Goal: Information Seeking & Learning: Learn about a topic

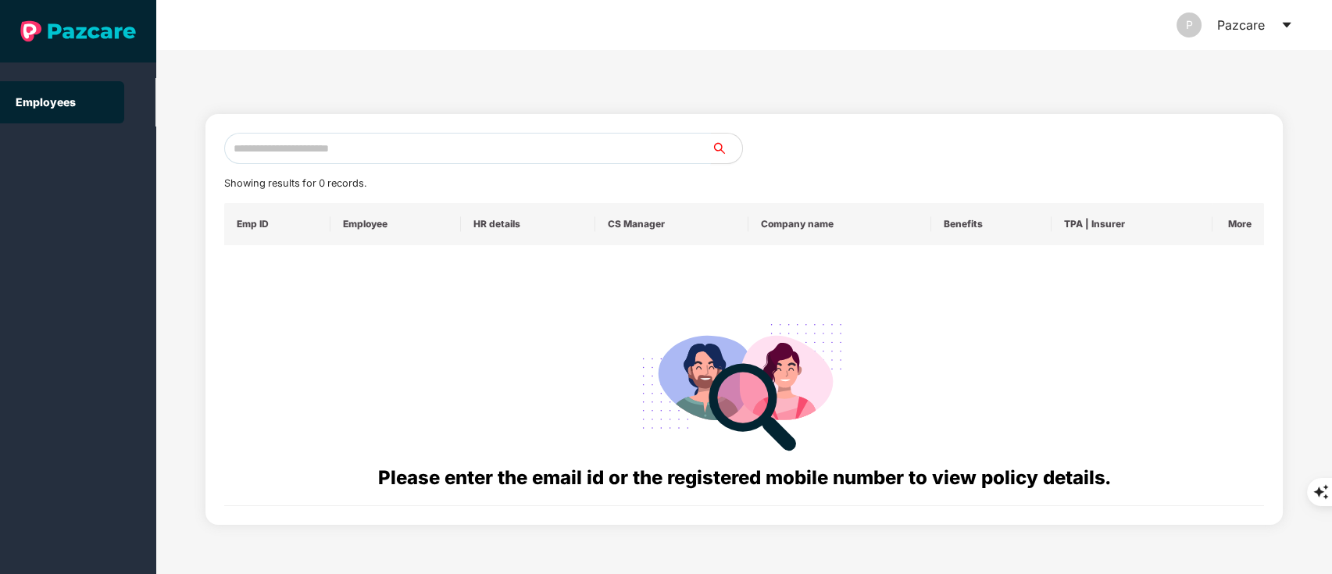
click at [477, 153] on input "text" at bounding box center [467, 148] width 487 height 31
paste input "**********"
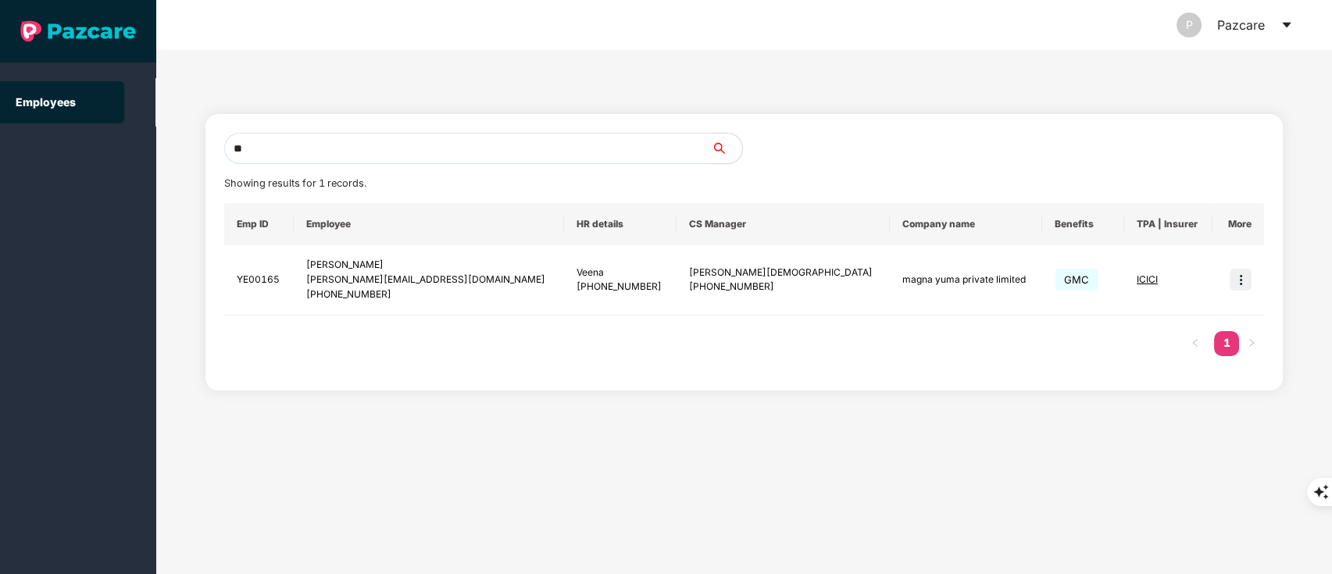
type input "*"
paste input "**********"
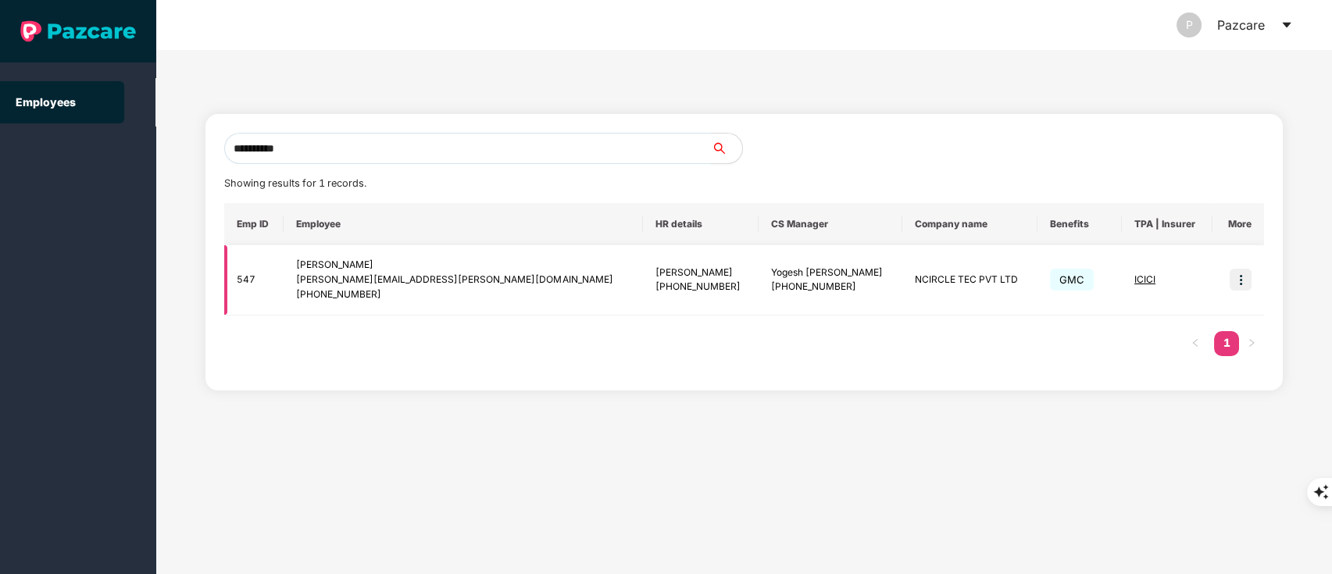
type input "**********"
click at [1238, 280] on img at bounding box center [1240, 280] width 22 height 22
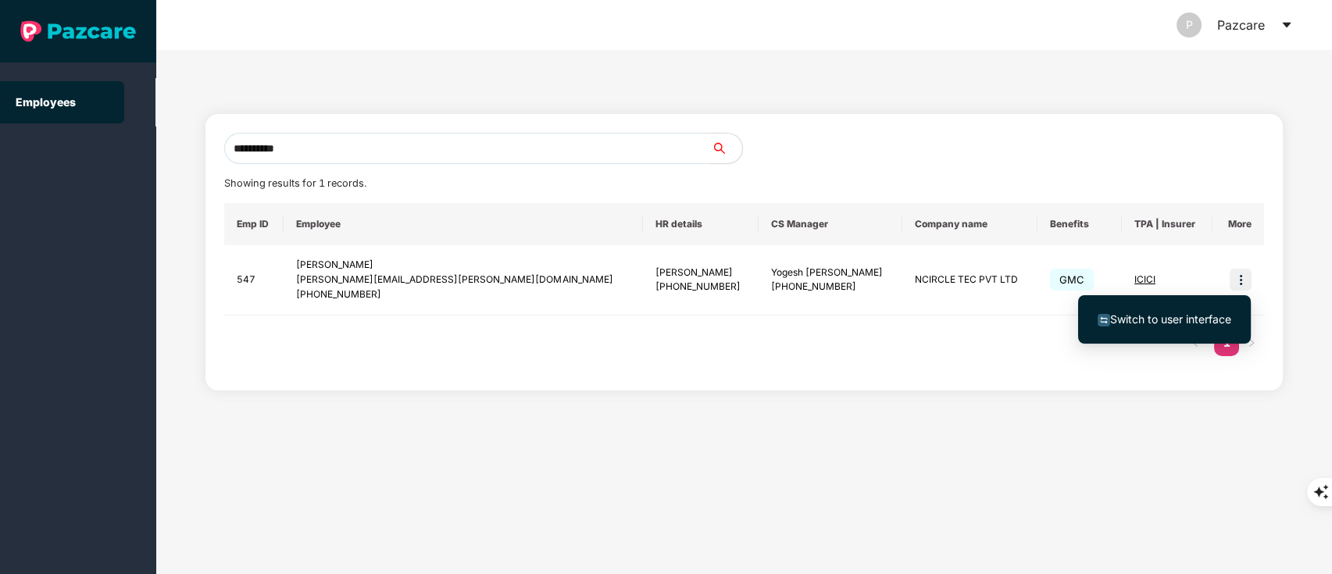
click at [1186, 323] on span "Switch to user interface" at bounding box center [1170, 318] width 121 height 13
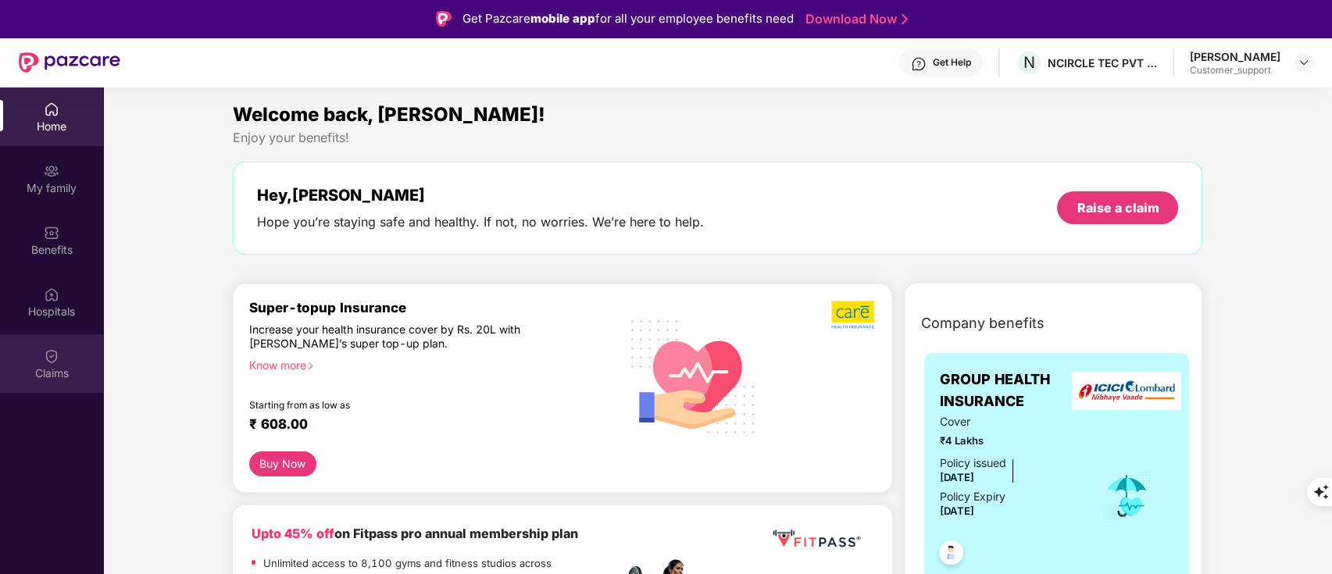
click at [44, 355] on img at bounding box center [52, 356] width 16 height 16
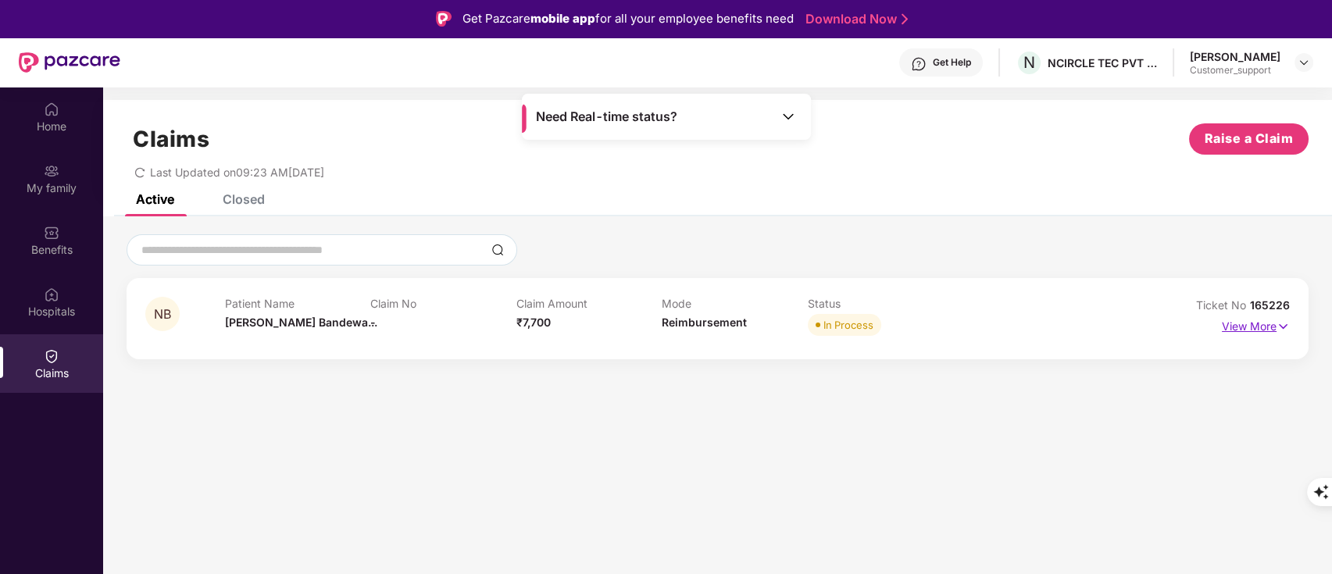
click at [1268, 328] on p "View More" at bounding box center [1255, 324] width 68 height 21
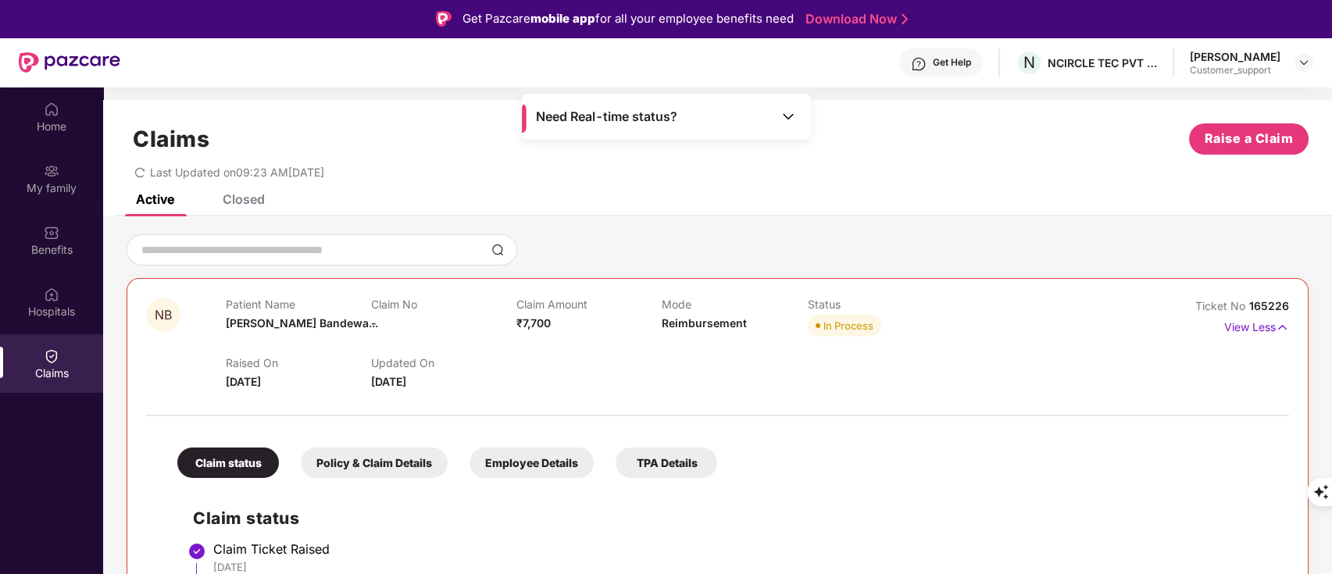
click at [254, 197] on div "Closed" at bounding box center [244, 199] width 42 height 16
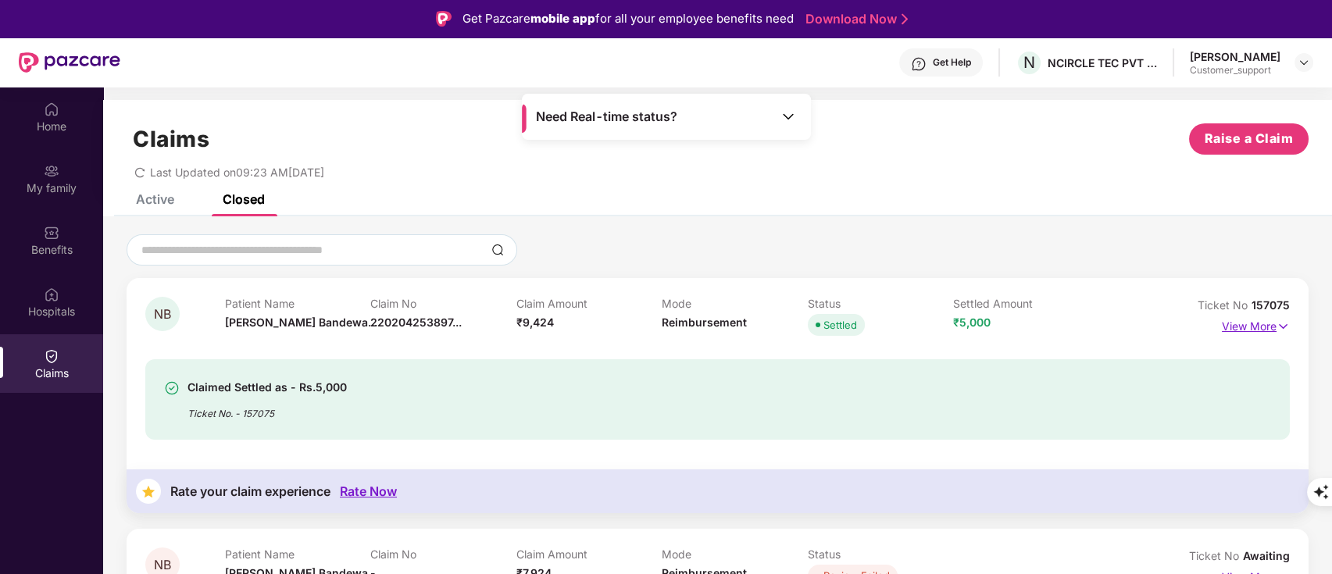
click at [1278, 330] on img at bounding box center [1282, 326] width 13 height 17
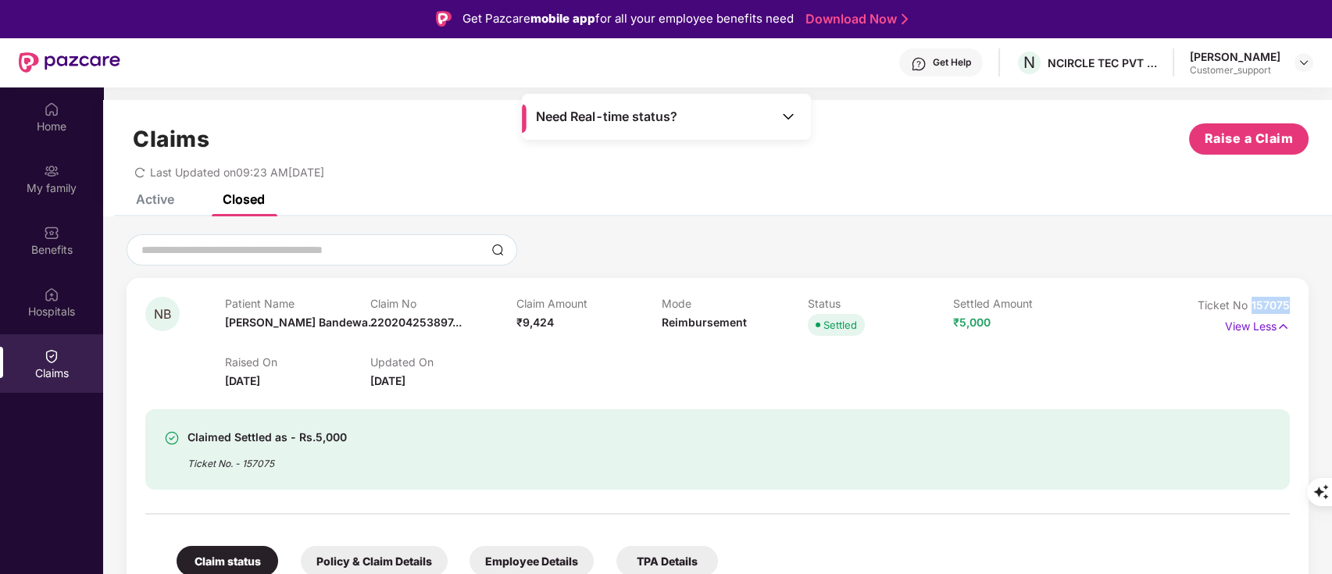
drag, startPoint x: 1250, startPoint y: 301, endPoint x: 1328, endPoint y: 295, distance: 77.6
copy span "157075"
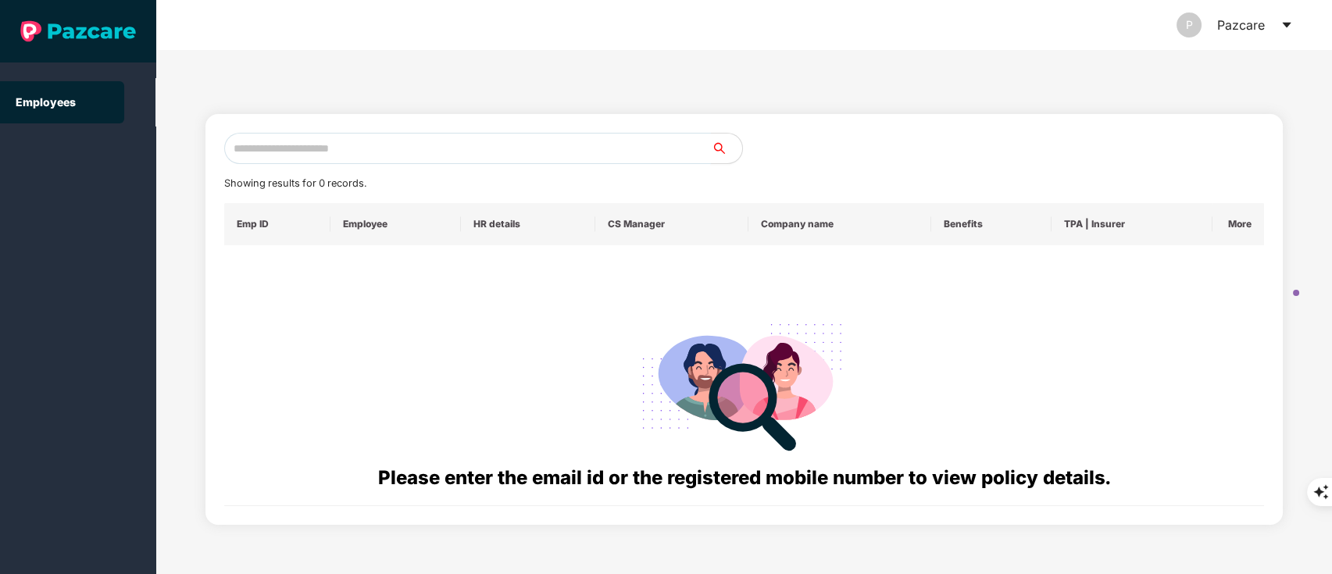
click at [319, 153] on input "text" at bounding box center [467, 148] width 487 height 31
paste input "**********"
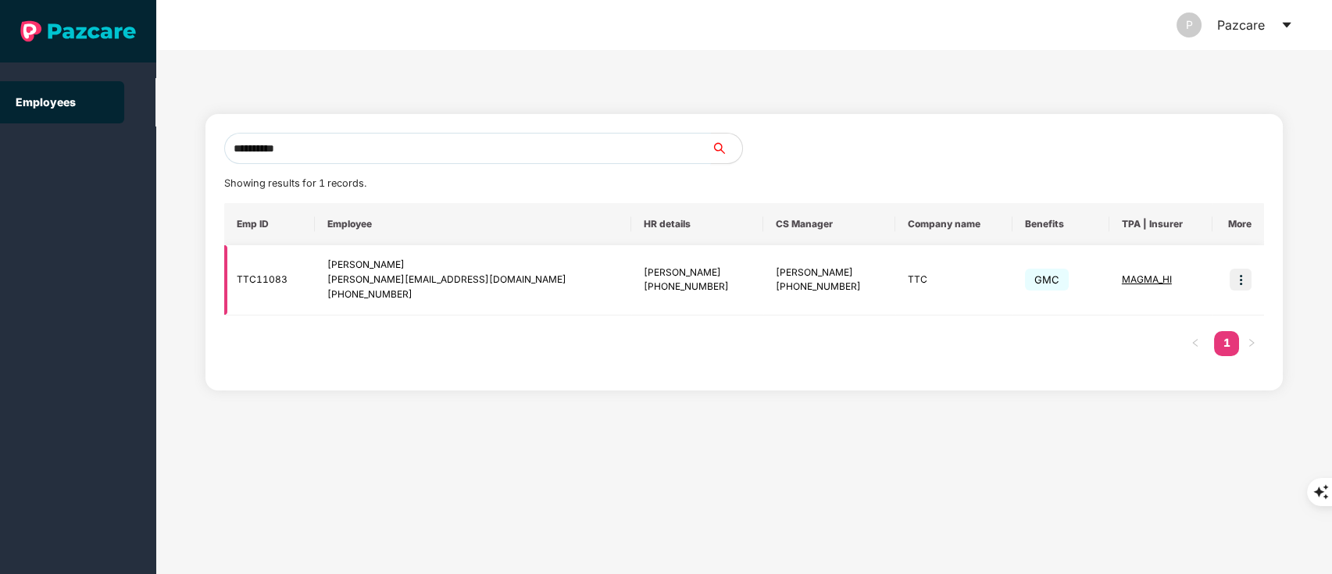
type input "**********"
click at [1237, 277] on img at bounding box center [1240, 280] width 22 height 22
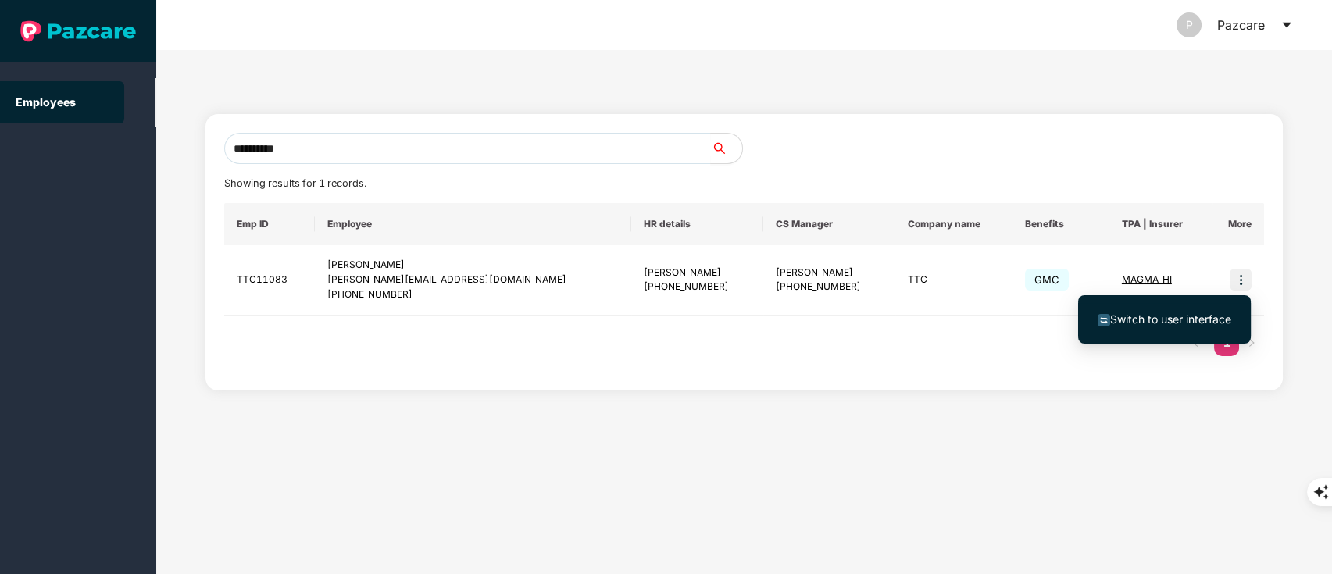
click at [1206, 316] on span "Switch to user interface" at bounding box center [1170, 318] width 121 height 13
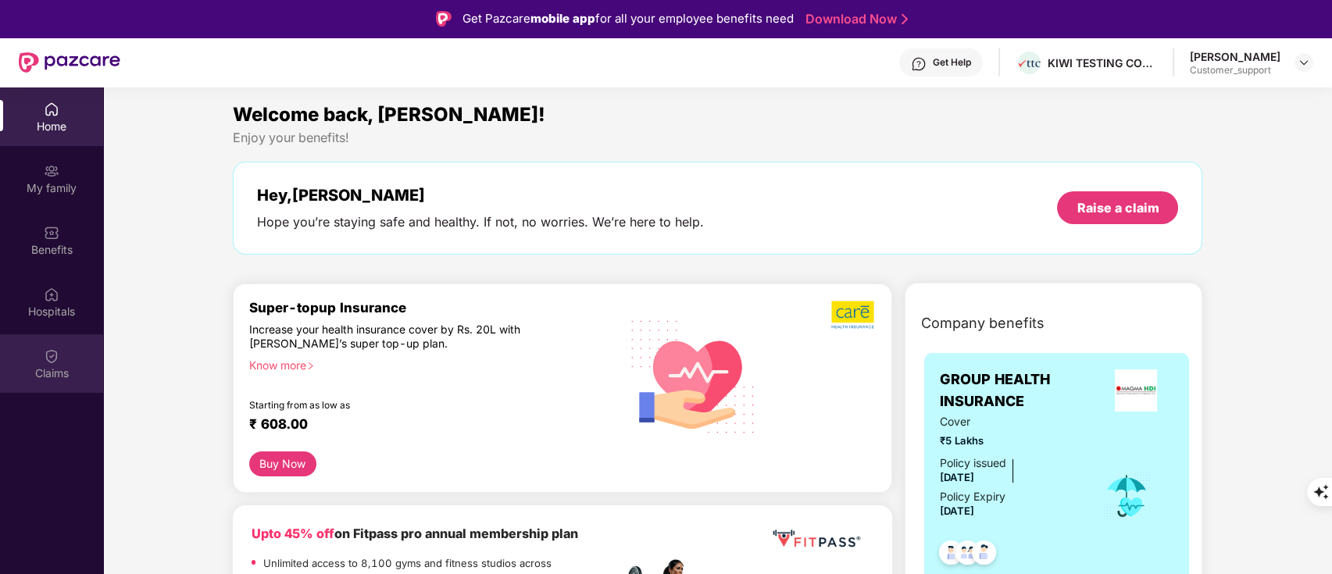
click at [33, 365] on div "Claims" at bounding box center [51, 373] width 103 height 16
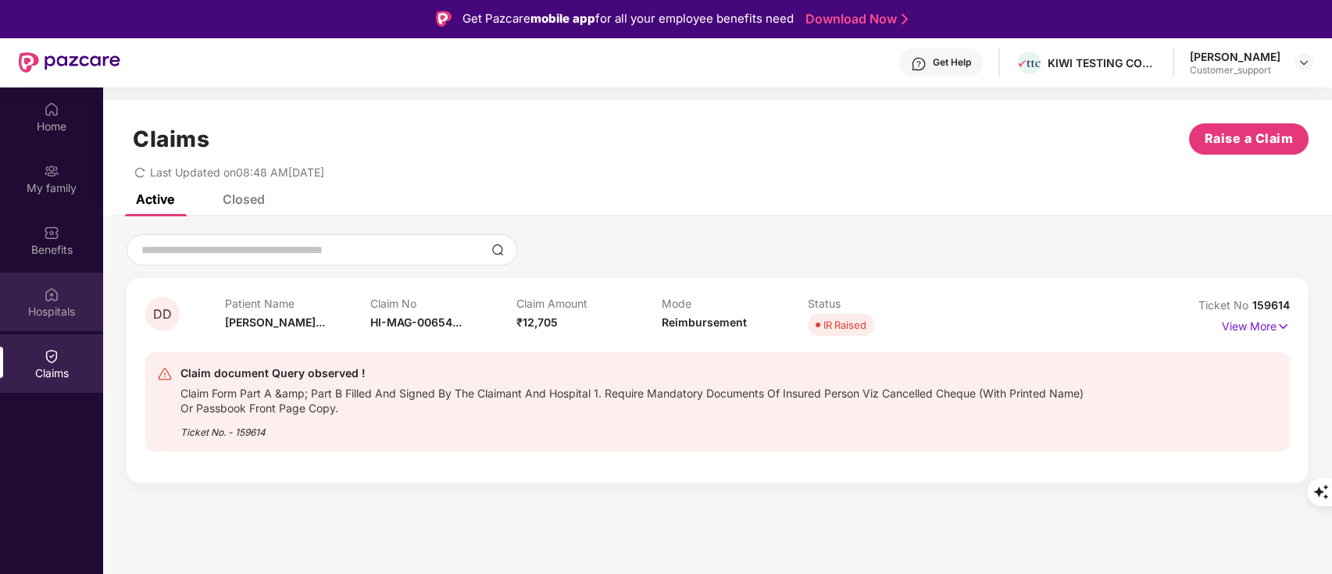
click at [47, 313] on div "Hospitals" at bounding box center [51, 312] width 103 height 16
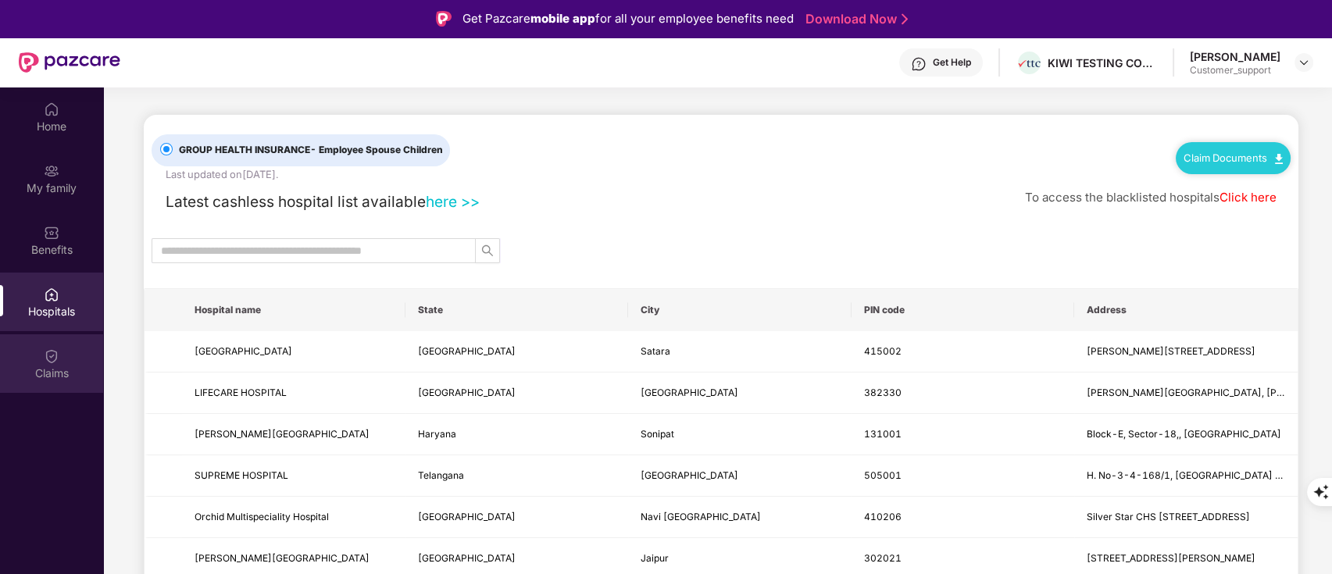
click at [47, 358] on img at bounding box center [52, 356] width 16 height 16
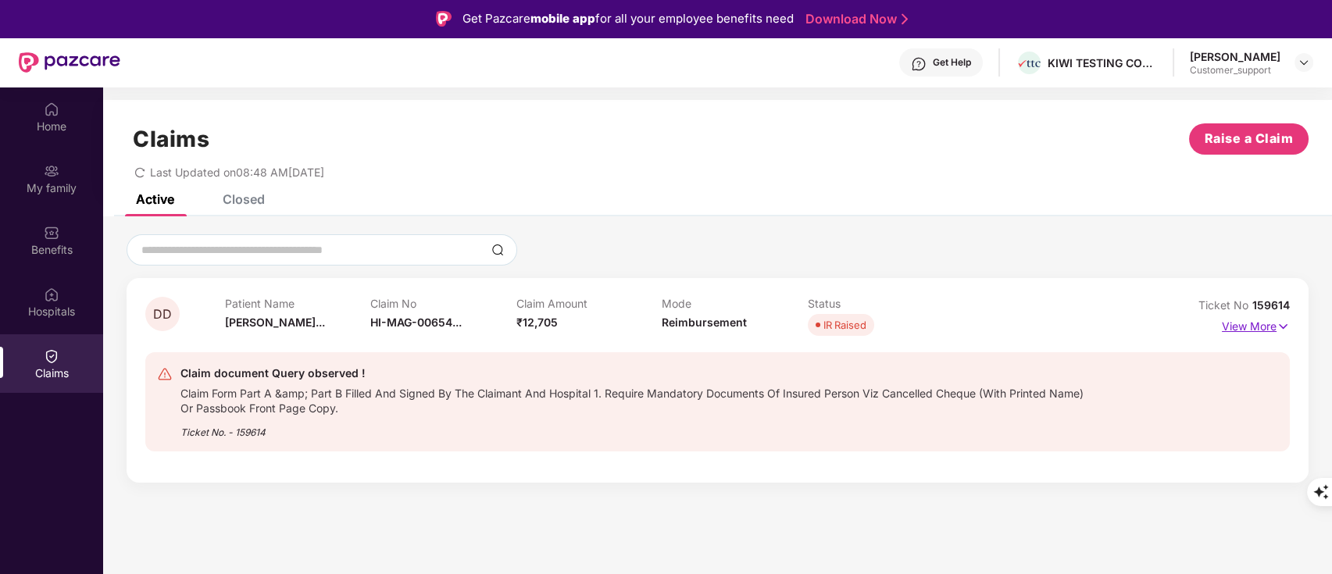
click at [1254, 322] on p "View More" at bounding box center [1255, 324] width 68 height 21
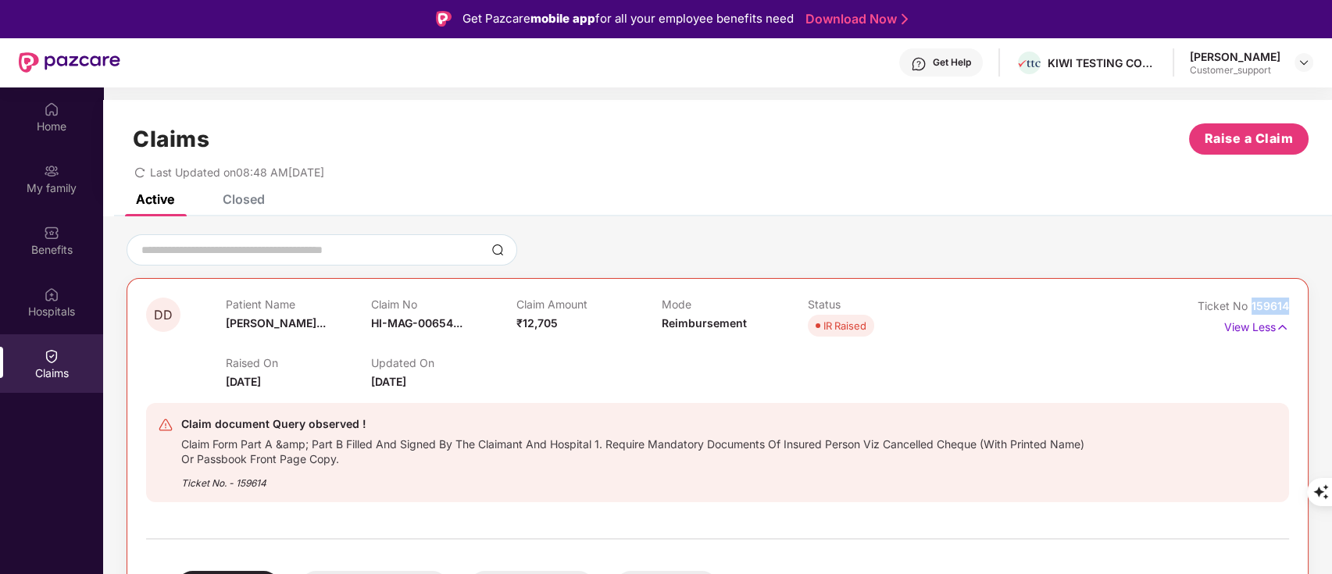
drag, startPoint x: 1250, startPoint y: 302, endPoint x: 1311, endPoint y: 295, distance: 61.3
copy span "159614"
click at [68, 166] on div "My family" at bounding box center [51, 178] width 103 height 59
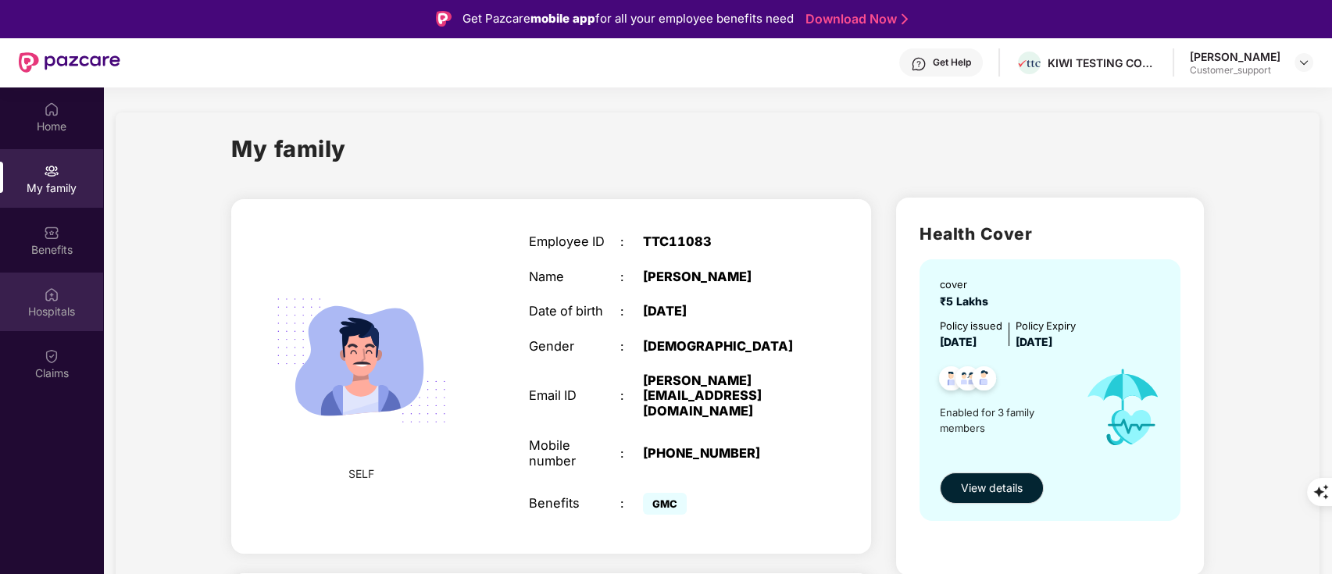
click at [56, 298] on img at bounding box center [52, 295] width 16 height 16
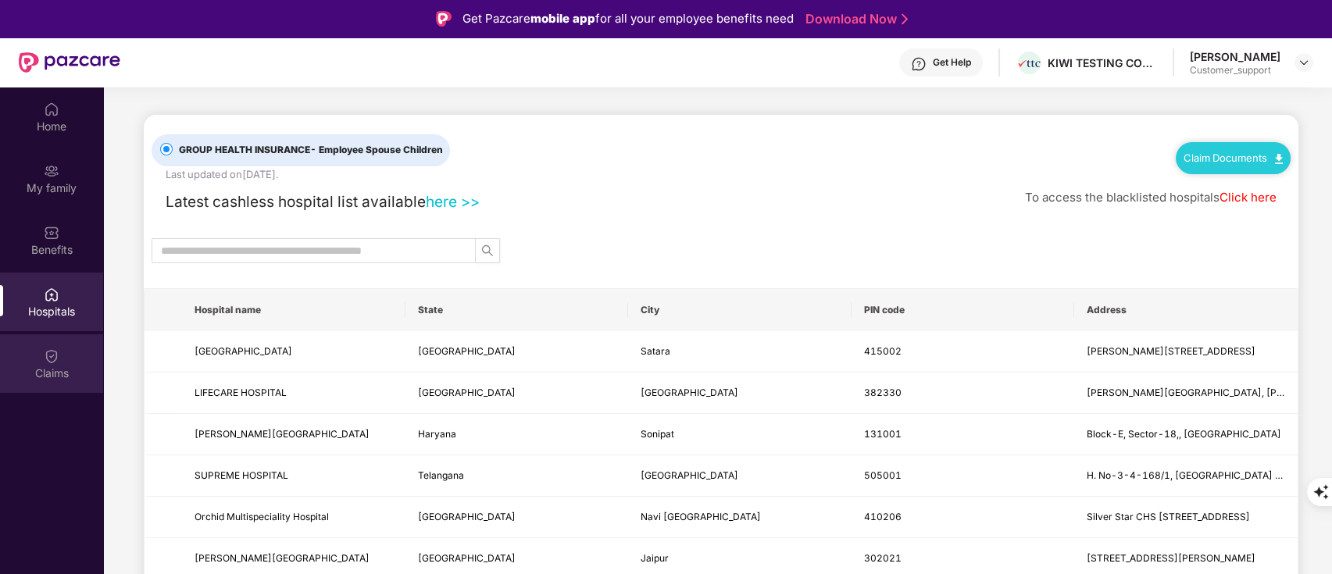
click at [76, 356] on div "Claims" at bounding box center [51, 363] width 103 height 59
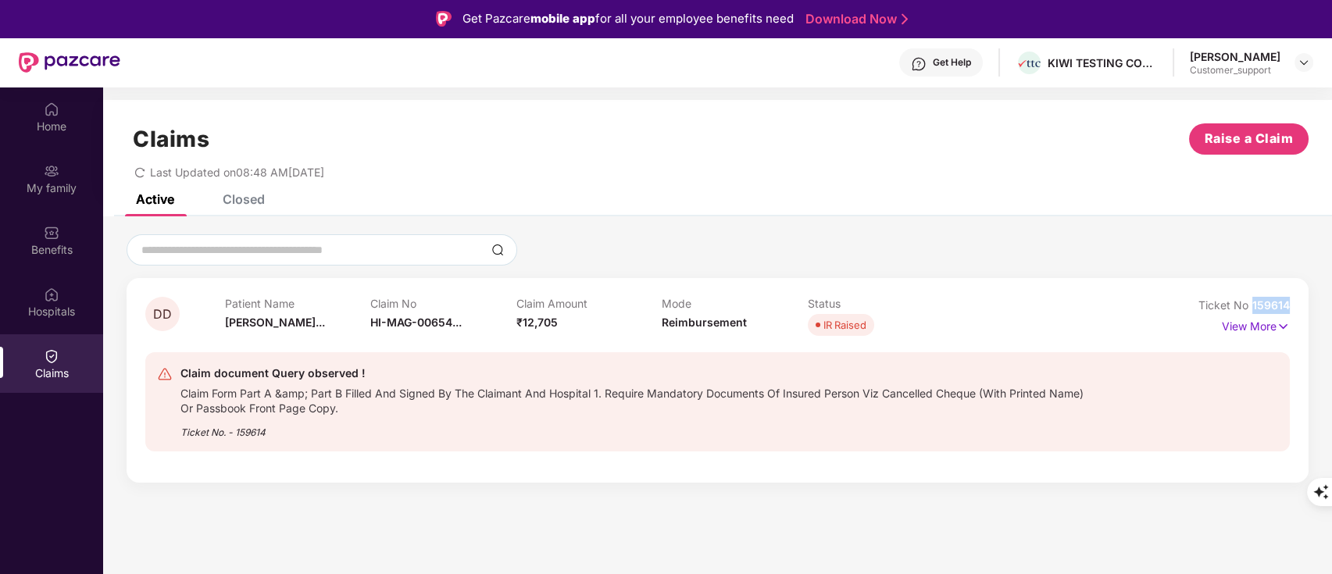
drag, startPoint x: 1252, startPoint y: 303, endPoint x: 1307, endPoint y: 296, distance: 55.9
click at [1307, 296] on div "DD Patient Name Dhairya Deshm... Claim No HI-MAG-00654... Claim Amount ₹12,705 …" at bounding box center [718, 380] width 1182 height 205
copy span "159614"
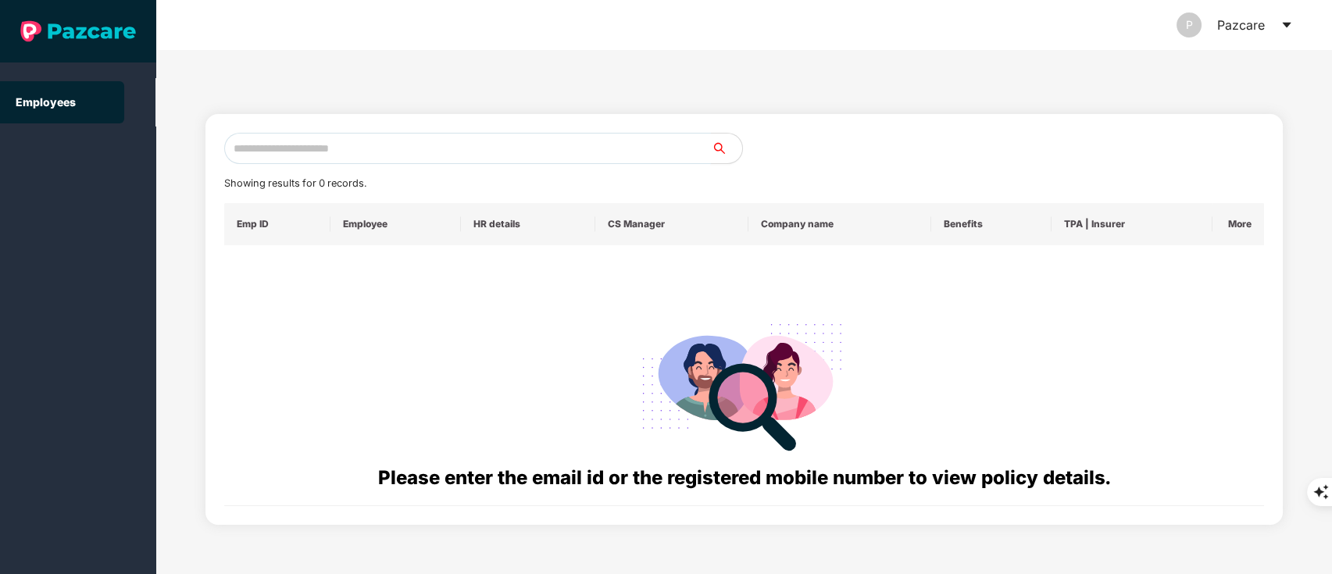
click at [406, 153] on input "text" at bounding box center [467, 148] width 487 height 31
paste input "**********"
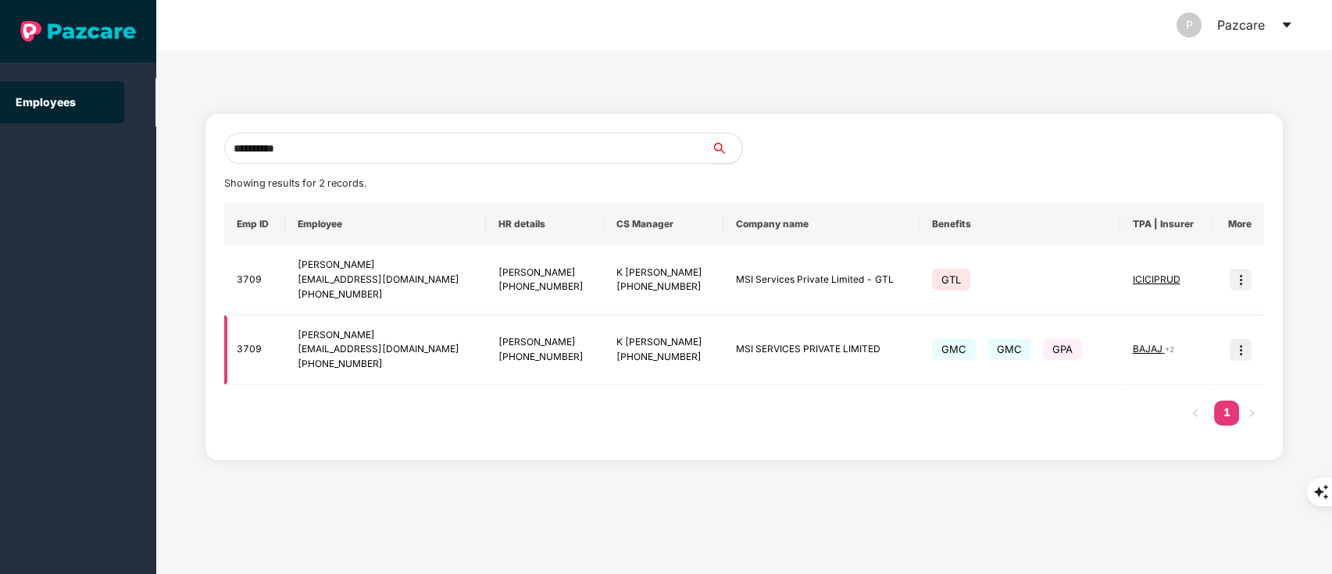
type input "**********"
click at [1243, 348] on img at bounding box center [1240, 350] width 22 height 22
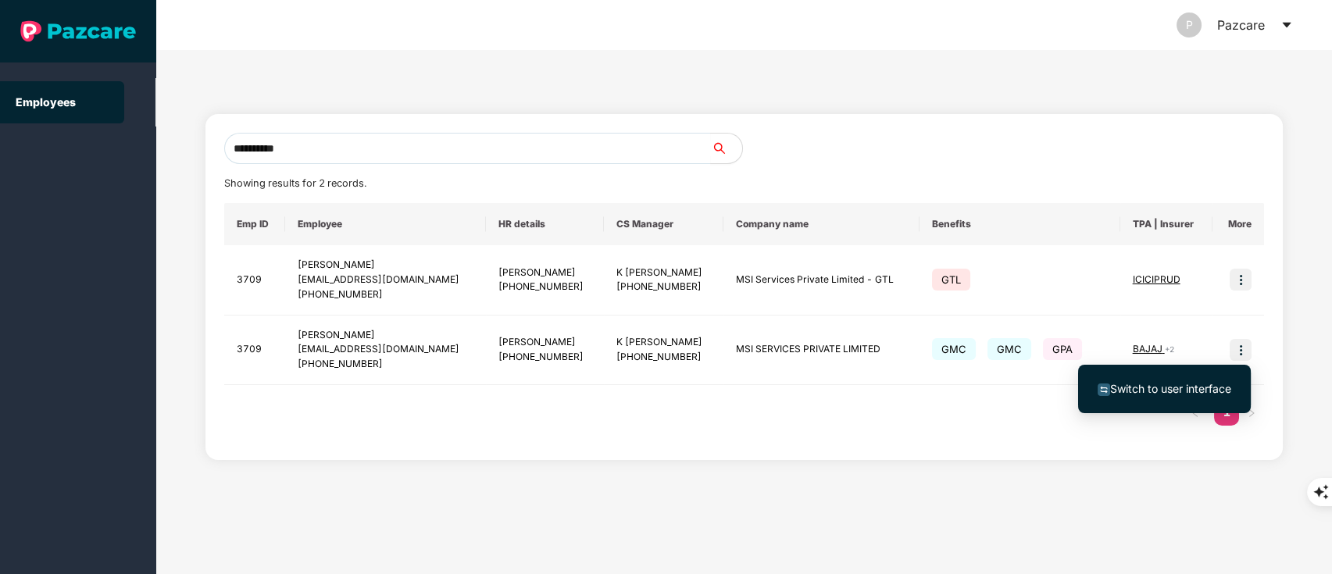
click at [1151, 394] on span "Switch to user interface" at bounding box center [1170, 388] width 121 height 13
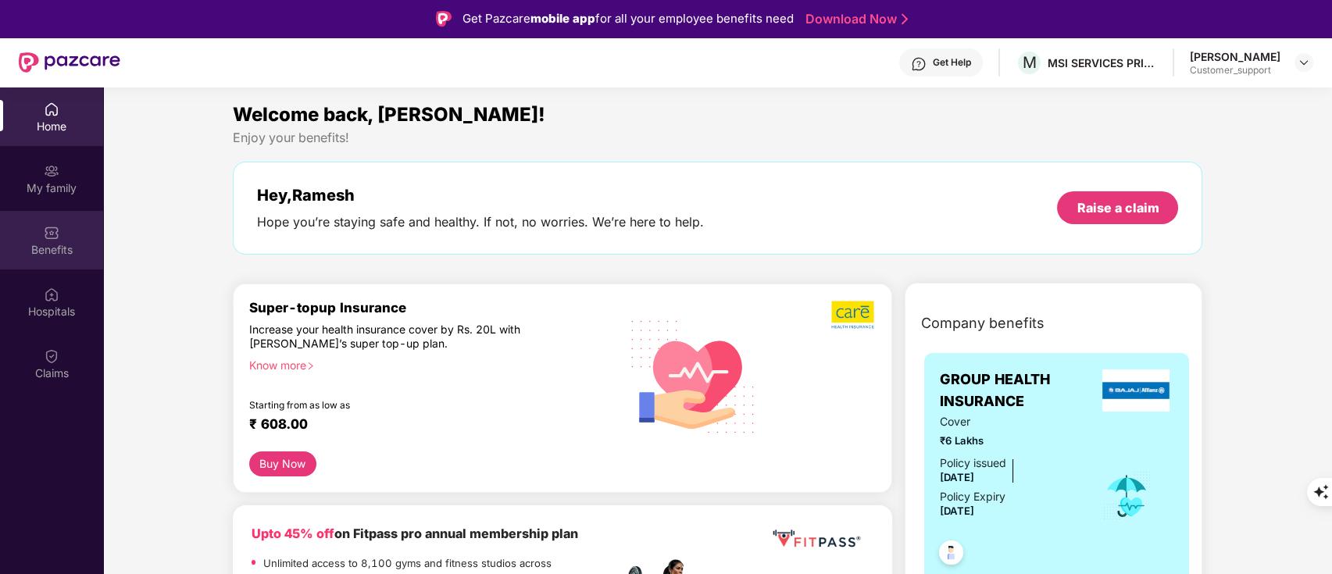
click at [50, 238] on img at bounding box center [52, 233] width 16 height 16
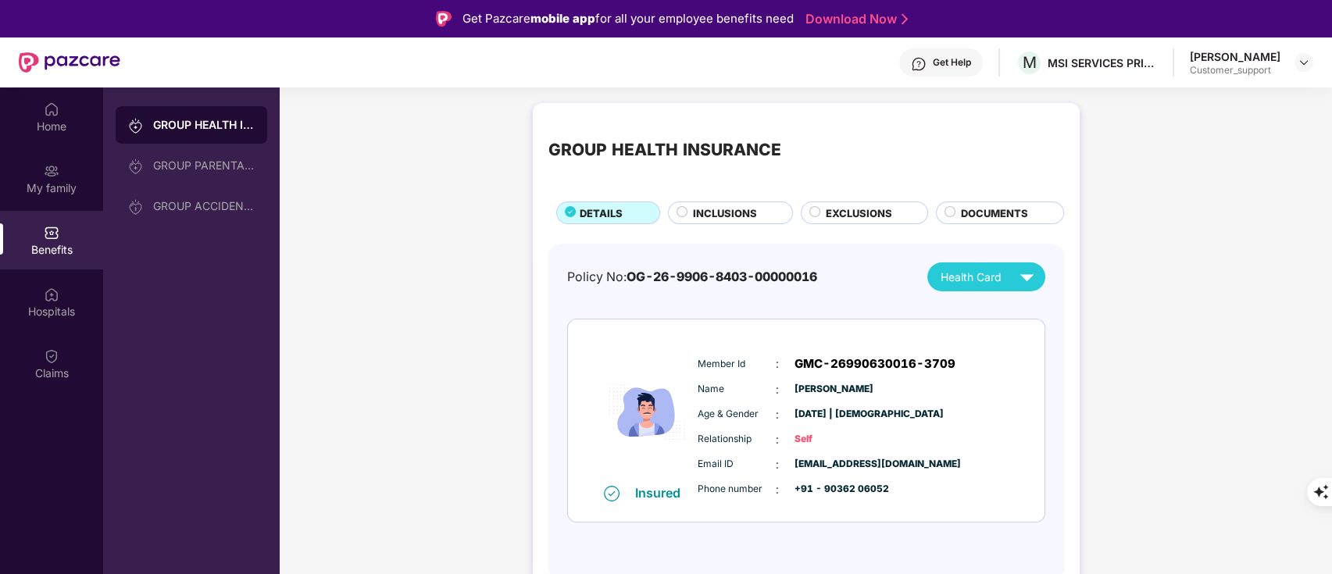
click at [842, 207] on span "EXCLUSIONS" at bounding box center [858, 213] width 66 height 16
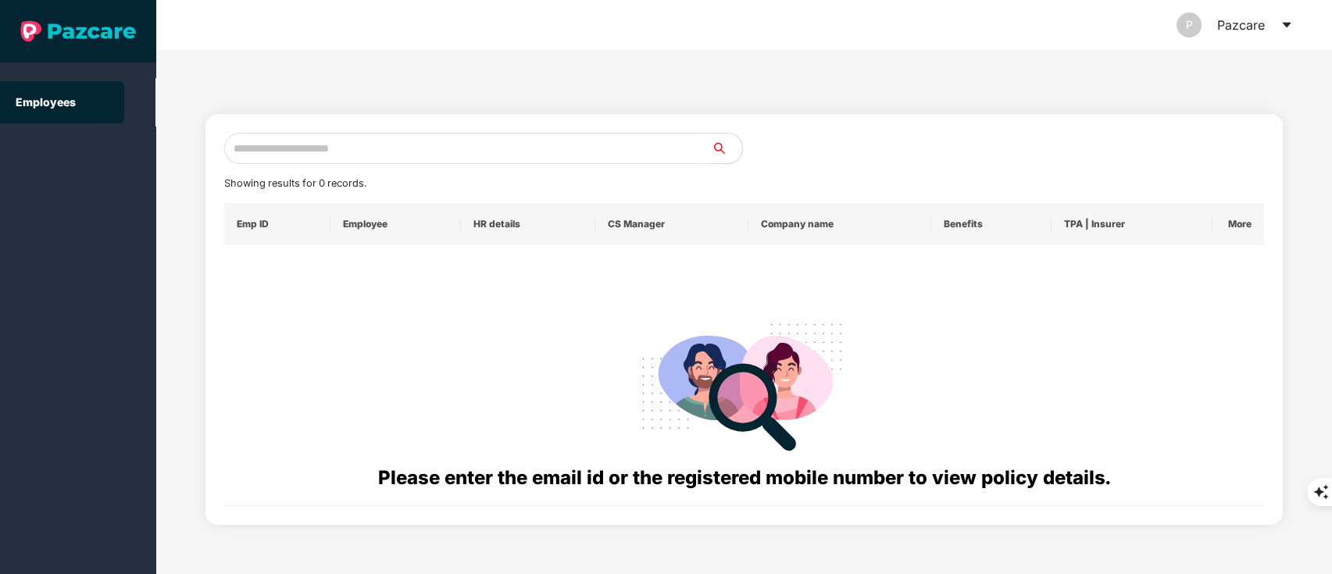
click at [363, 139] on input "text" at bounding box center [467, 148] width 487 height 31
paste input "**********"
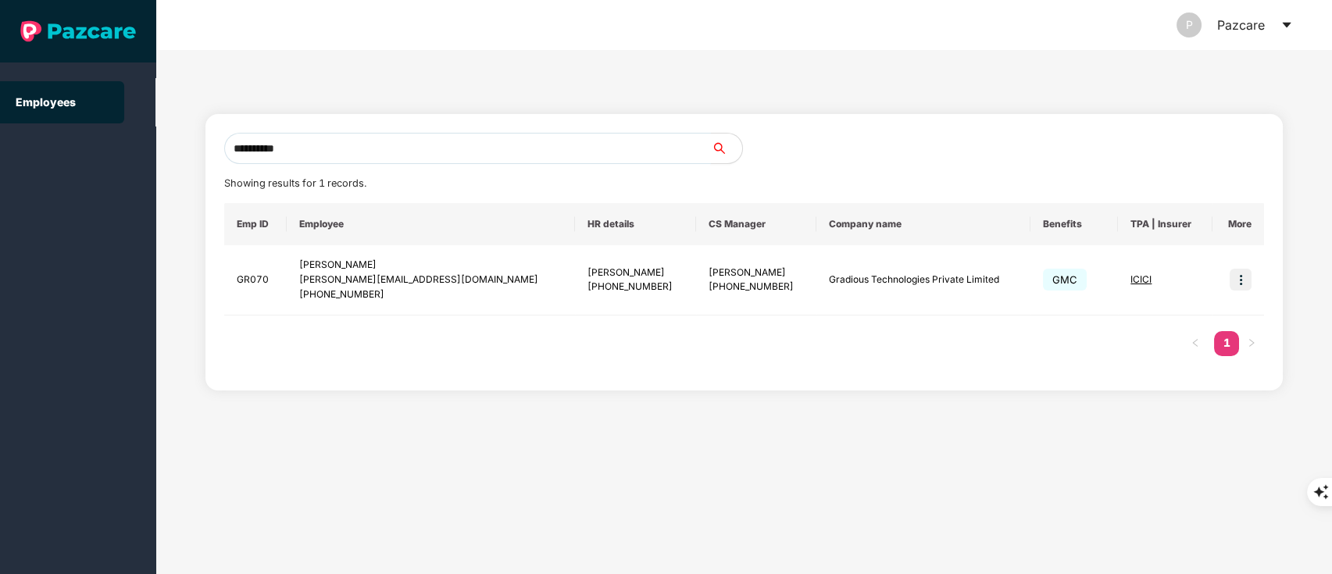
type input "**********"
click at [1239, 281] on img at bounding box center [1240, 280] width 22 height 22
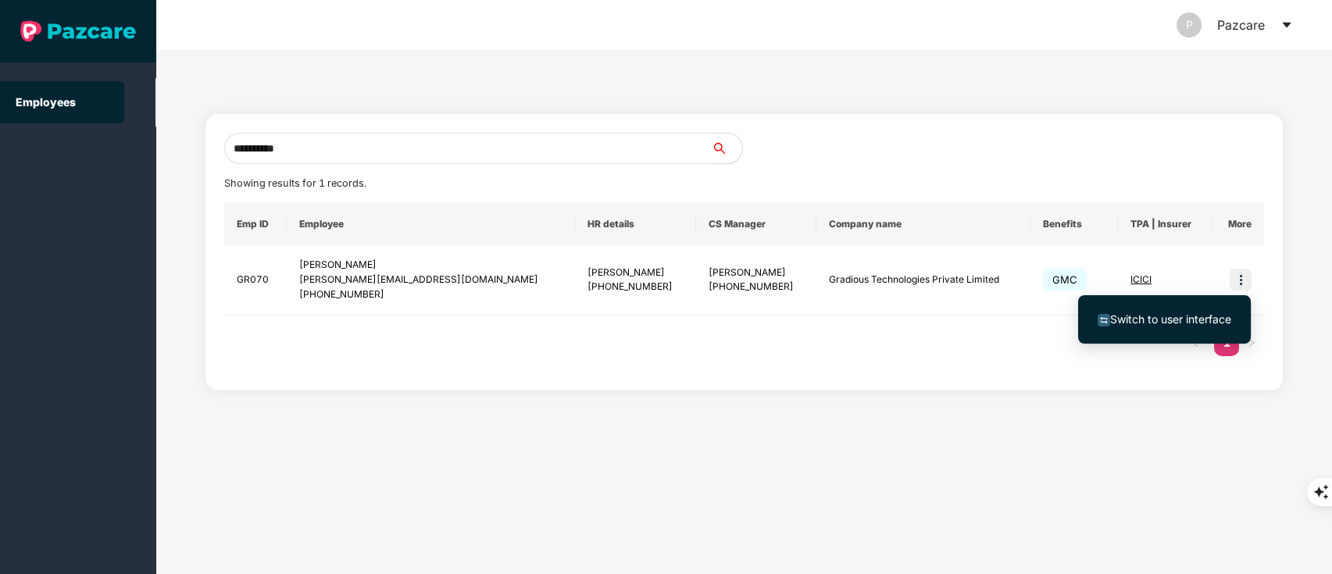
click at [1186, 324] on span "Switch to user interface" at bounding box center [1170, 318] width 121 height 13
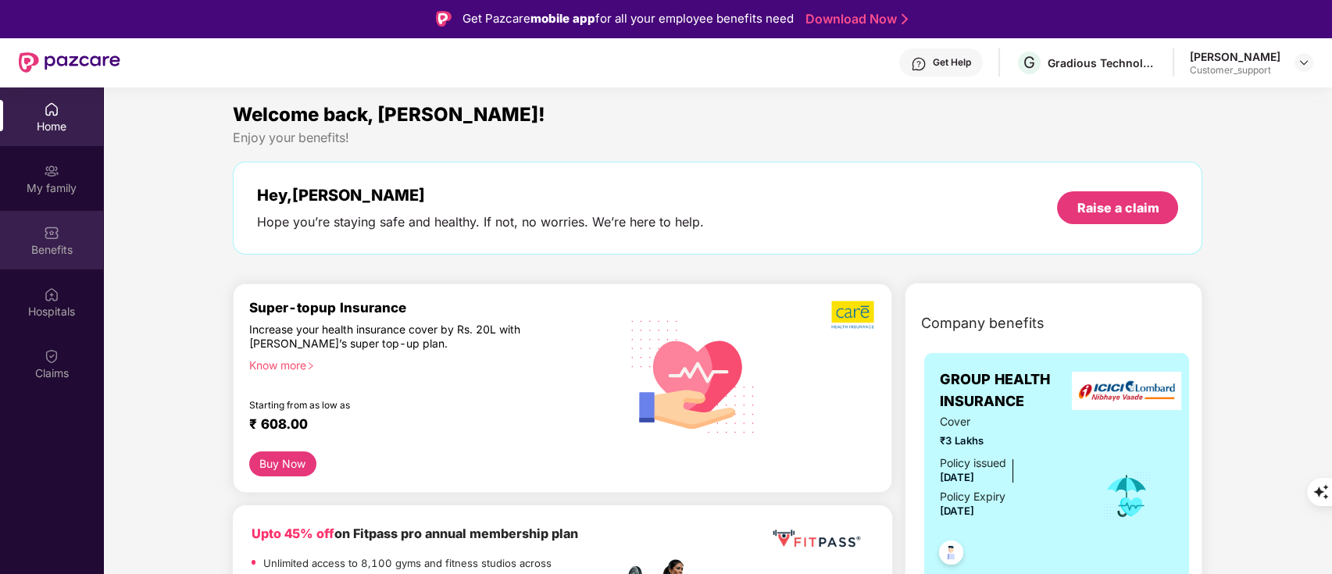
click at [53, 259] on div "Benefits" at bounding box center [51, 240] width 103 height 59
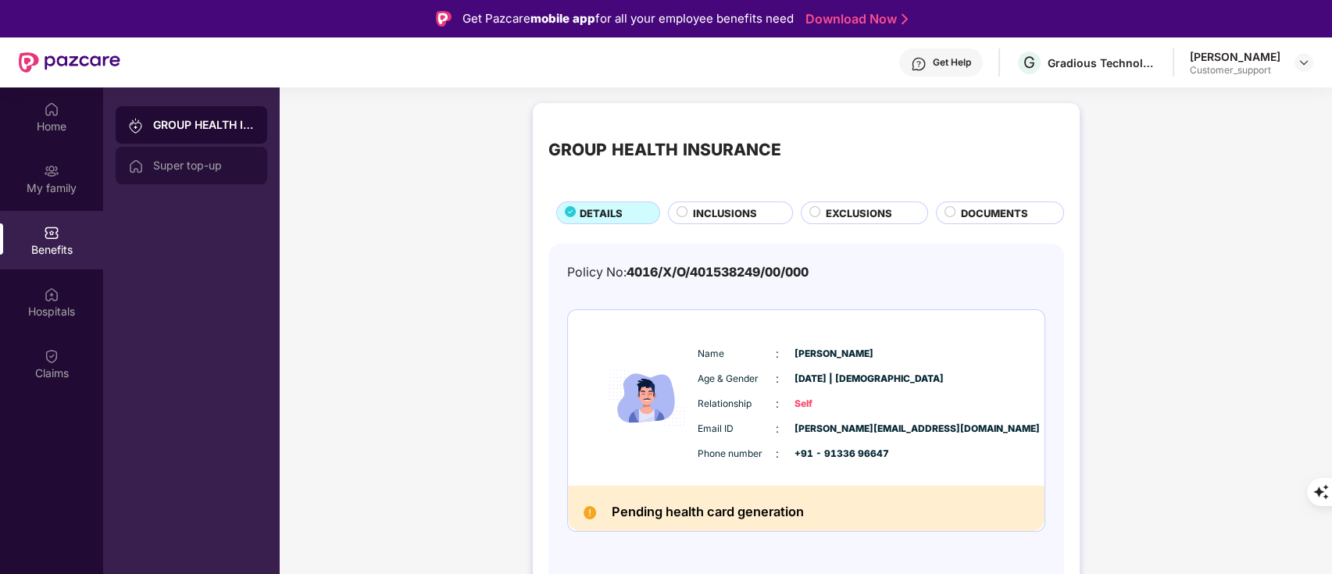
click at [178, 160] on div "Super top-up" at bounding box center [204, 165] width 102 height 12
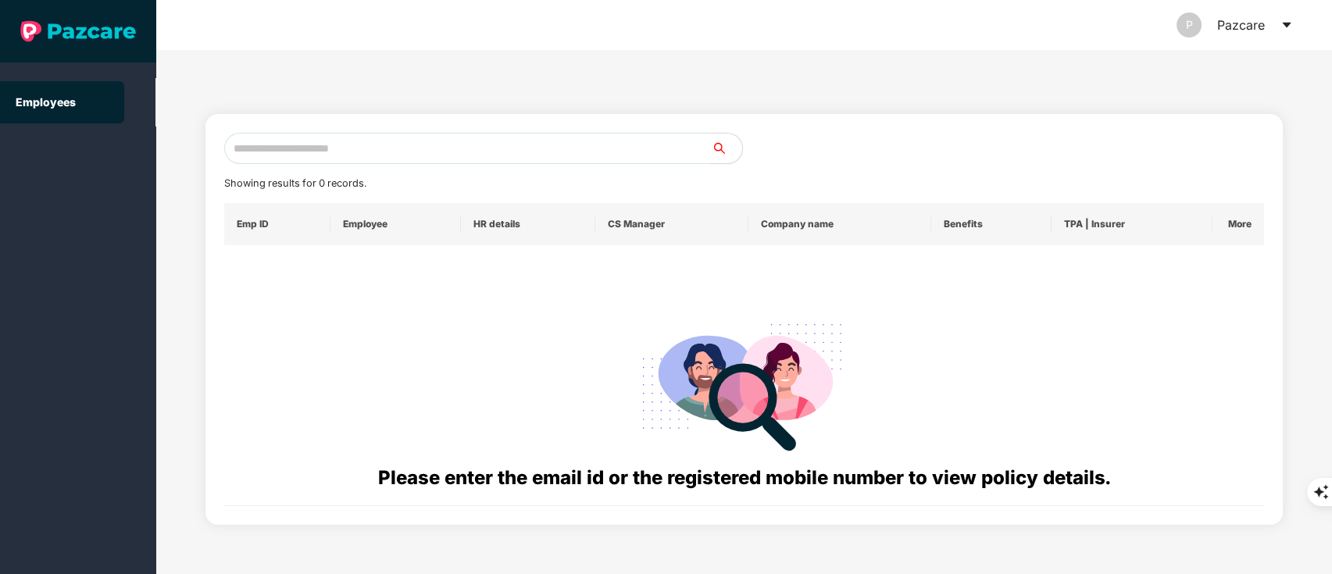
click at [375, 144] on input "text" at bounding box center [467, 148] width 487 height 31
paste input "**********"
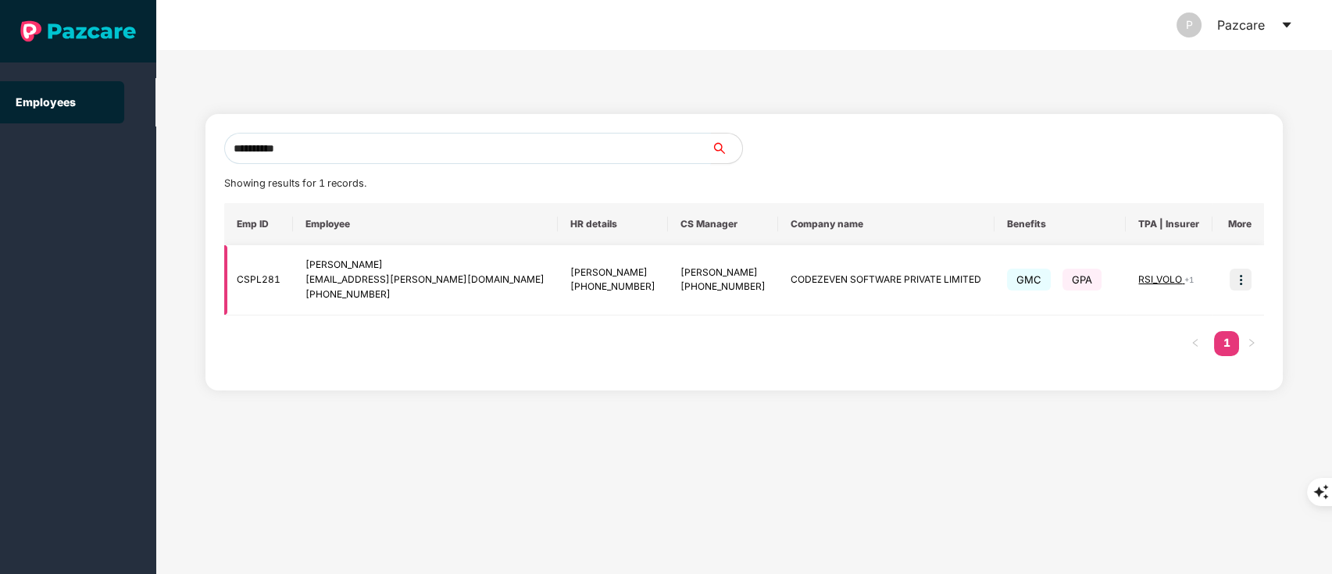
type input "**********"
click at [1236, 276] on img at bounding box center [1240, 280] width 22 height 22
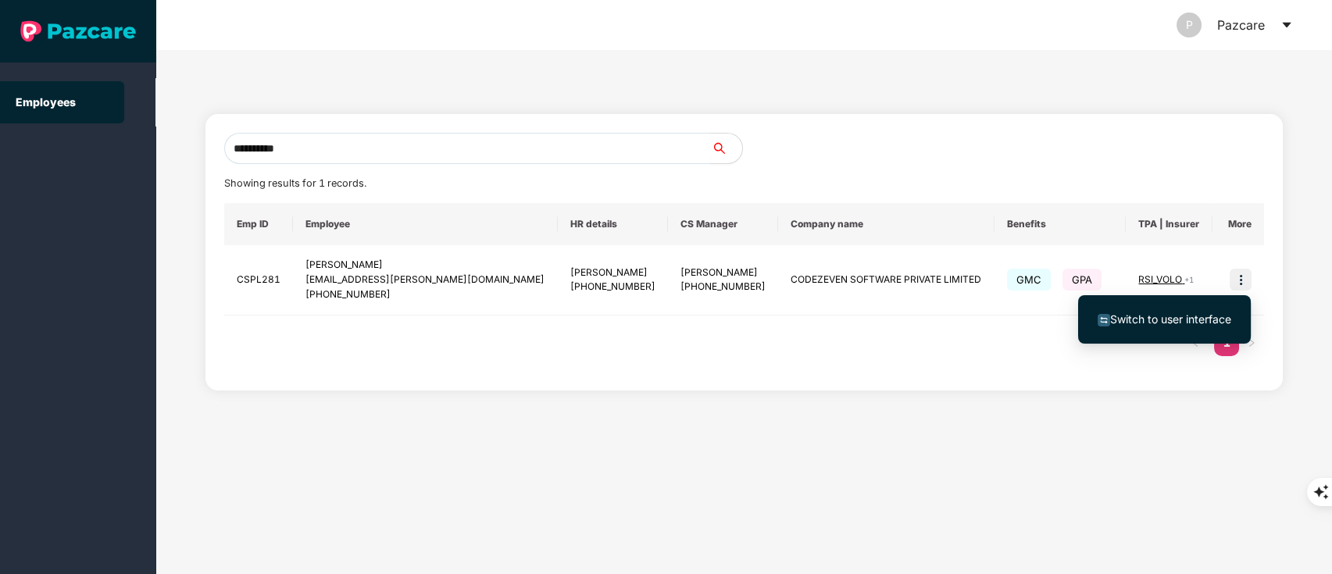
click at [1178, 327] on span "Switch to user interface" at bounding box center [1164, 319] width 134 height 17
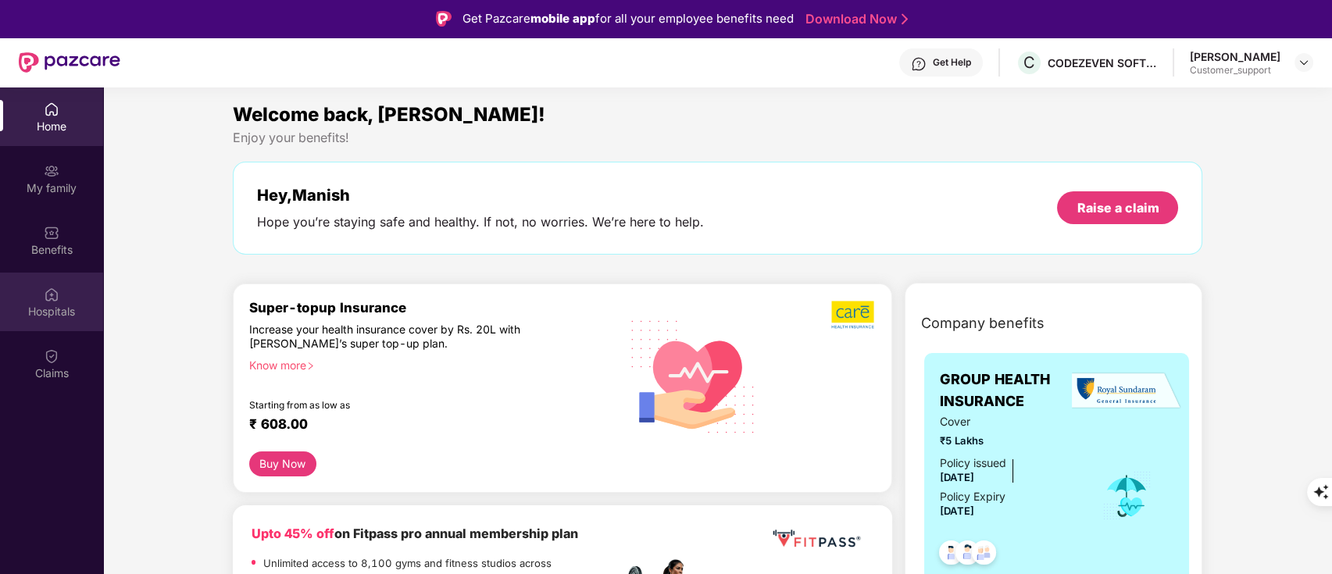
click at [52, 305] on div "Hospitals" at bounding box center [51, 312] width 103 height 16
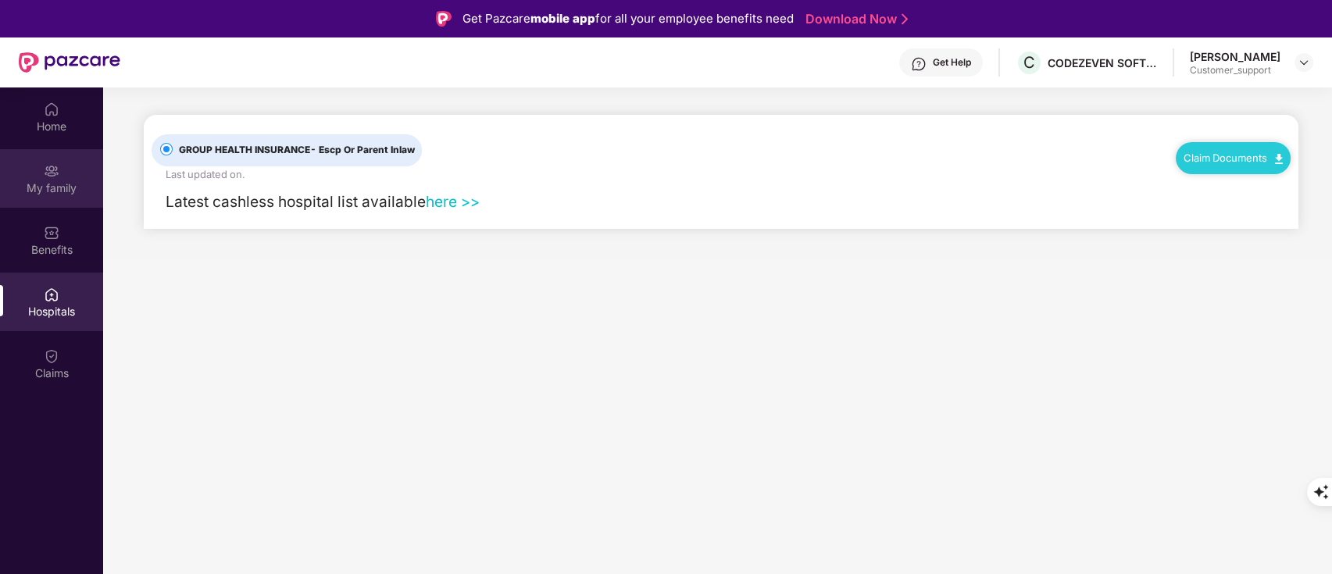
click at [54, 194] on div "My family" at bounding box center [51, 188] width 103 height 16
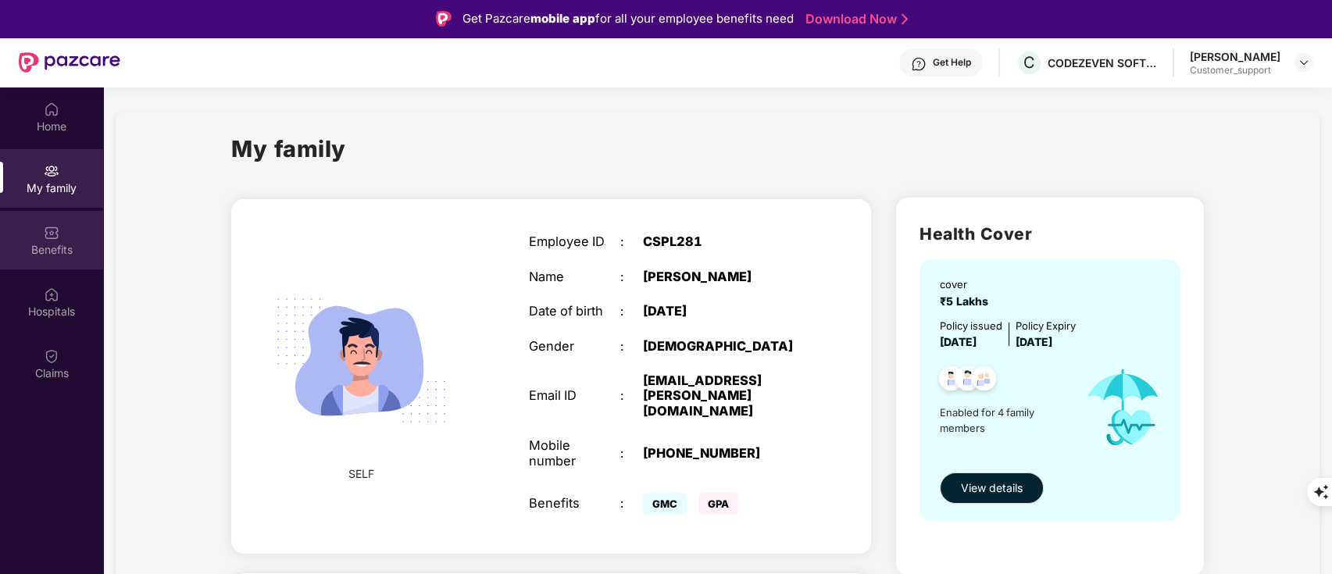
click at [80, 246] on div "Benefits" at bounding box center [51, 250] width 103 height 16
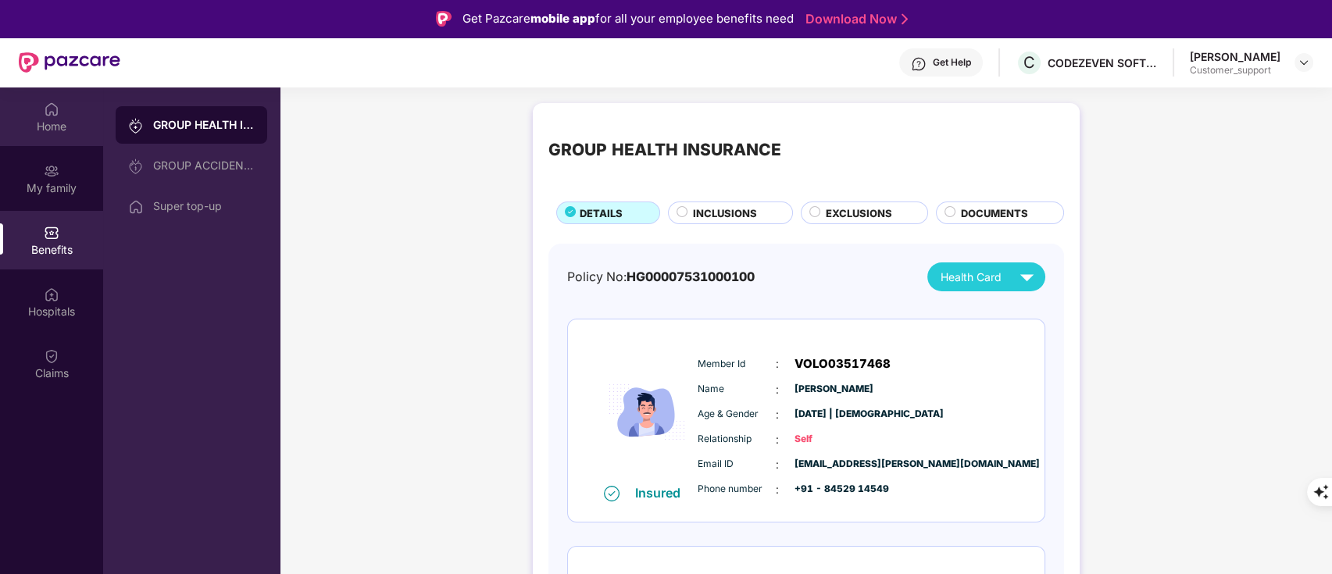
click at [47, 122] on div "Home" at bounding box center [51, 127] width 103 height 16
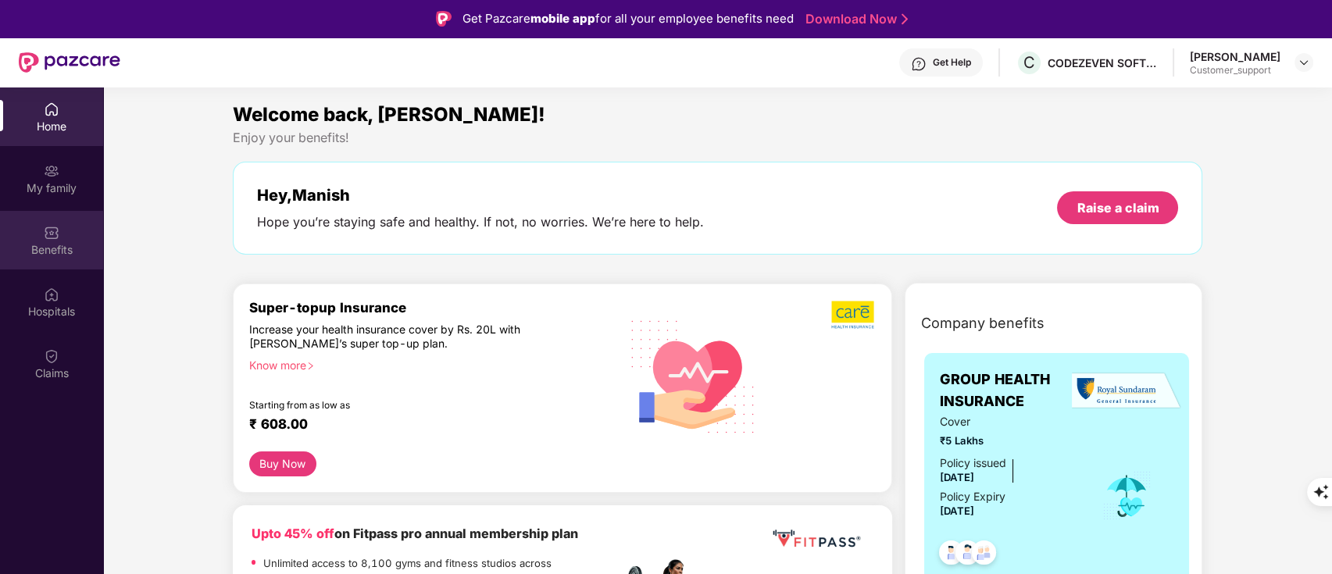
click at [55, 243] on div "Benefits" at bounding box center [51, 250] width 103 height 16
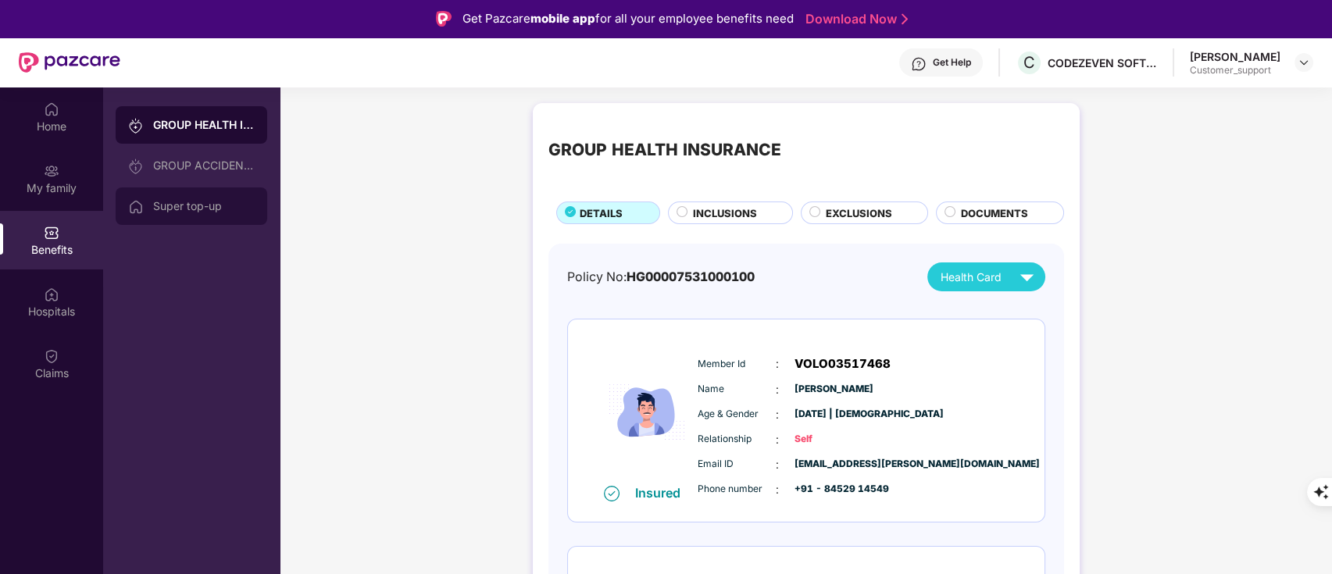
click at [183, 200] on div "Super top-up" at bounding box center [204, 206] width 102 height 12
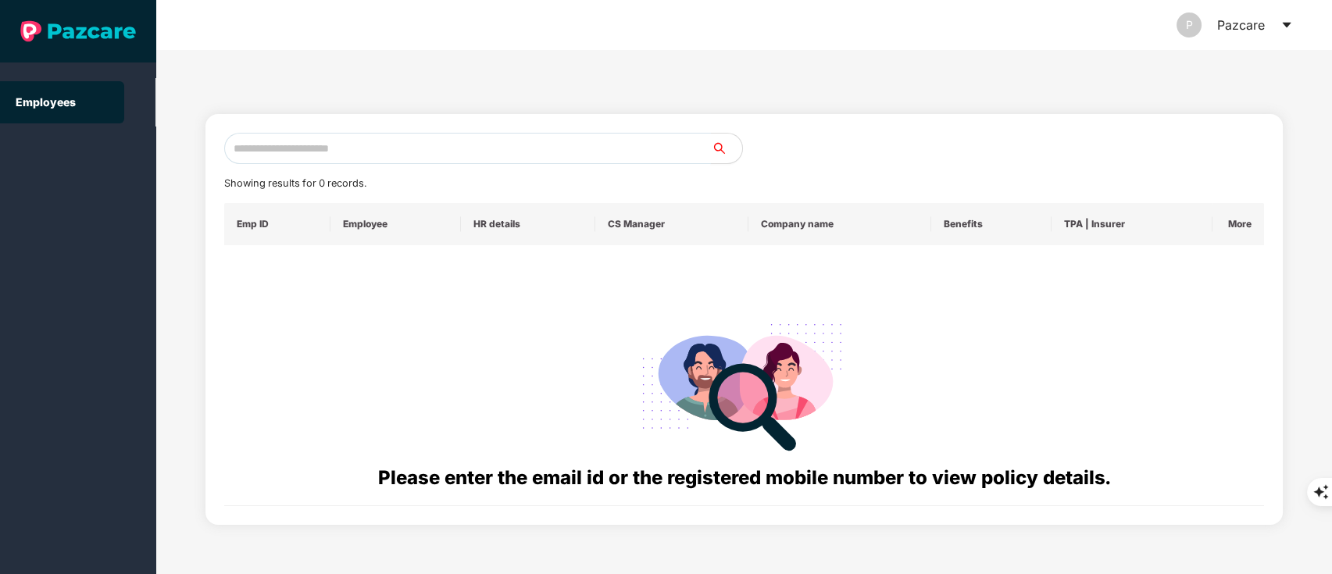
click at [354, 148] on input "text" at bounding box center [467, 148] width 487 height 31
paste input "**********"
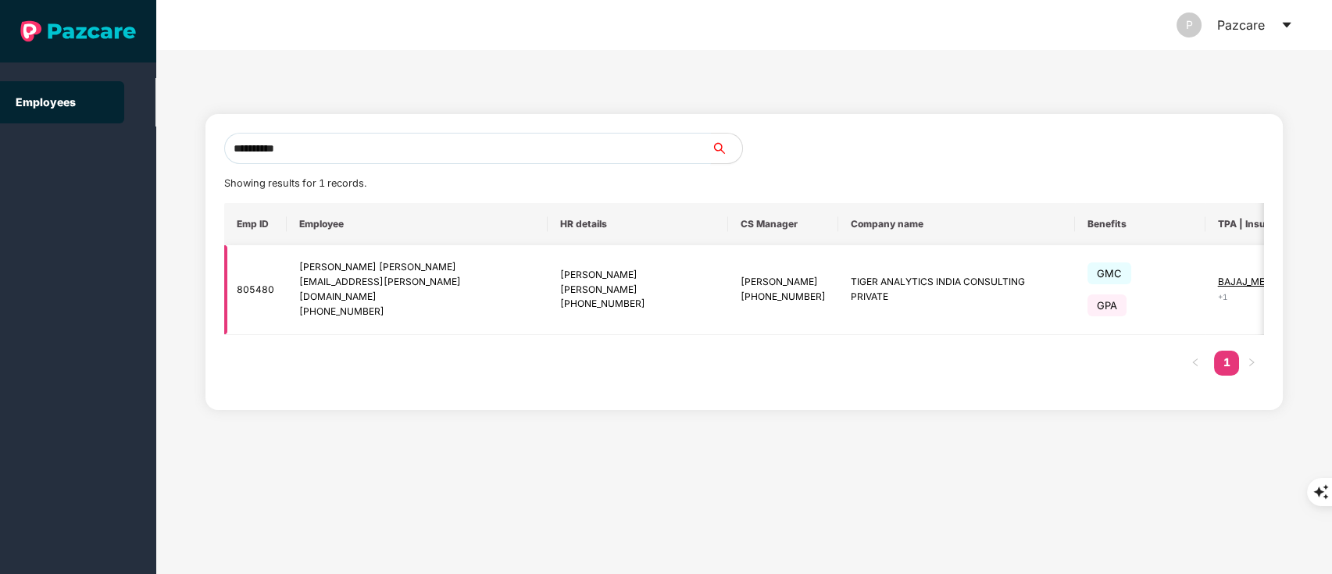
type input "**********"
click at [1320, 284] on img at bounding box center [1331, 290] width 22 height 22
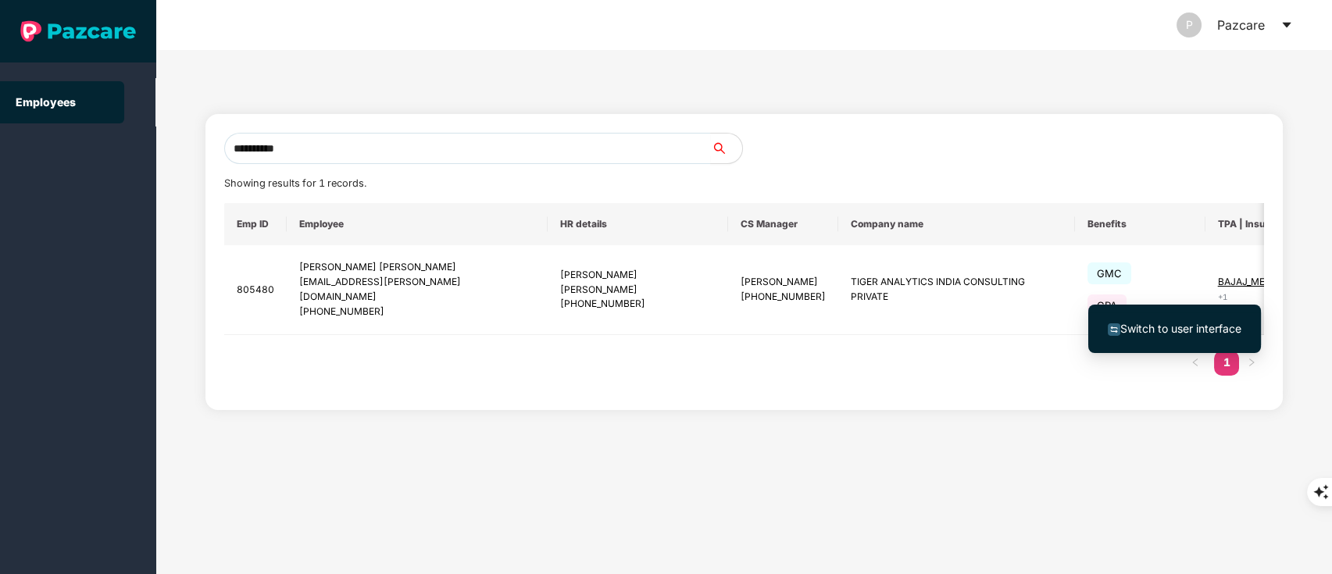
click at [1193, 337] on span "Switch to user interface" at bounding box center [1174, 328] width 134 height 17
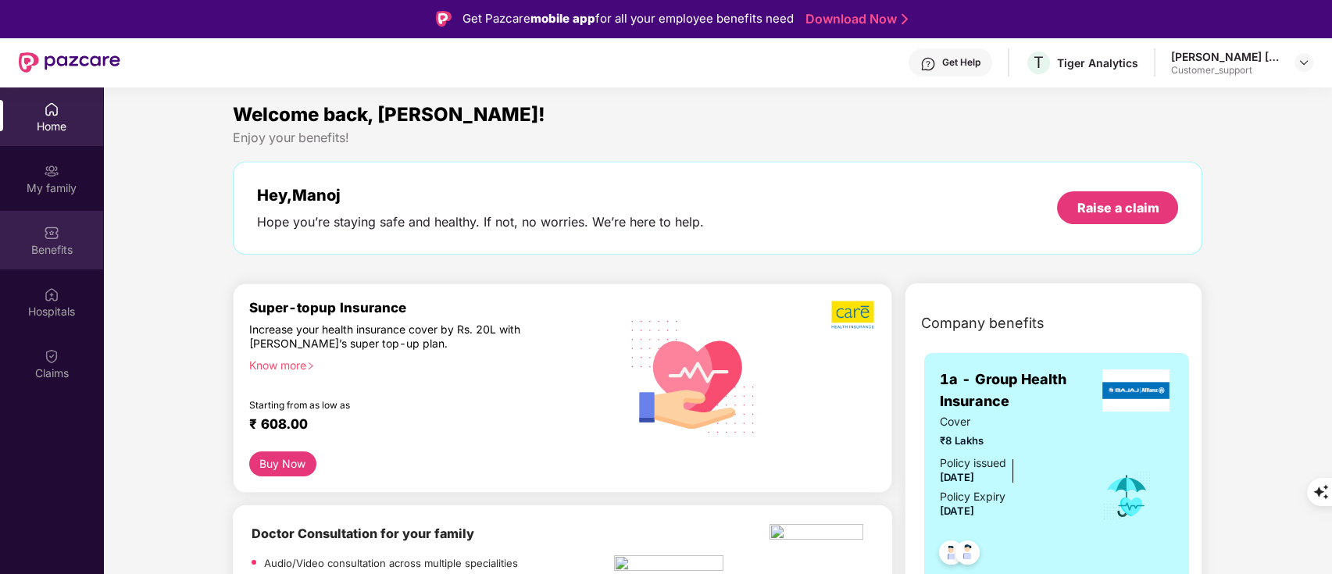
click at [56, 239] on img at bounding box center [52, 233] width 16 height 16
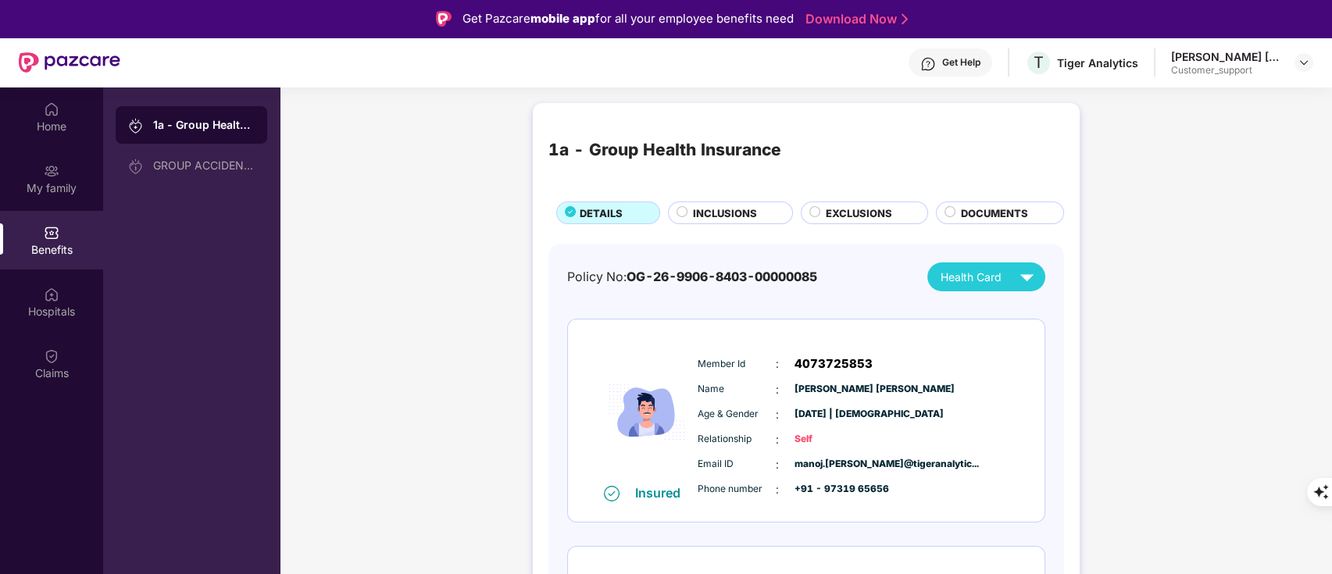
click at [831, 212] on span "EXCLUSIONS" at bounding box center [858, 213] width 66 height 16
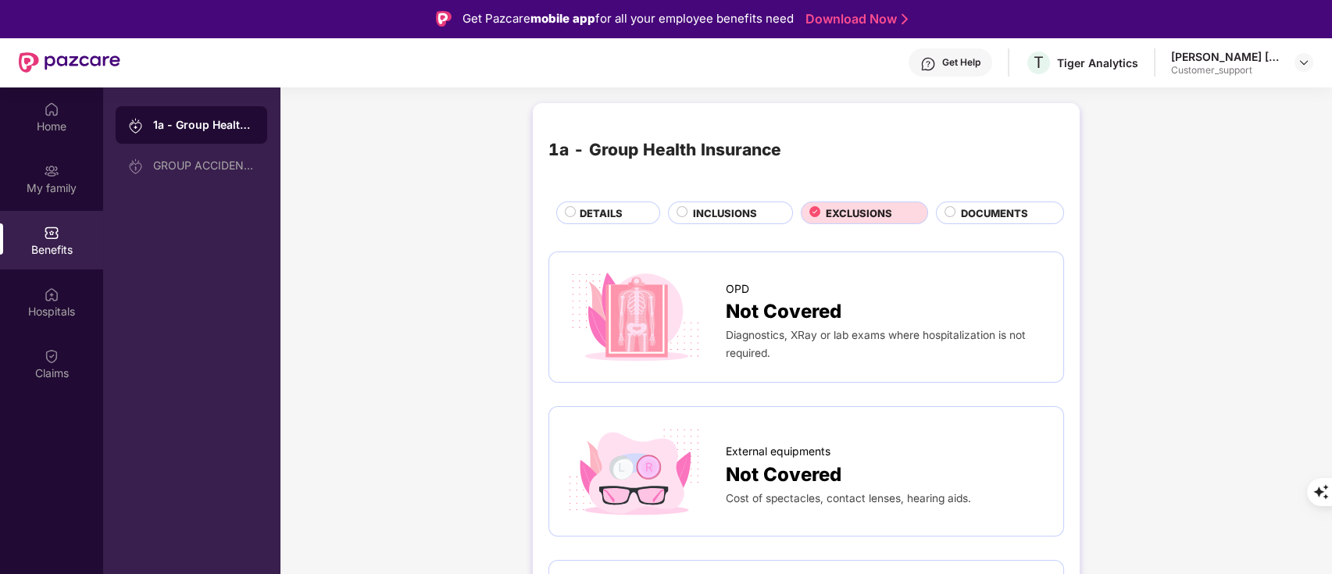
click at [712, 198] on div "1a - Group Health Insurance DETAILS INCLUSIONS EXCLUSIONS DOCUMENTS" at bounding box center [805, 171] width 515 height 105
click at [712, 206] on span "INCLUSIONS" at bounding box center [725, 213] width 64 height 16
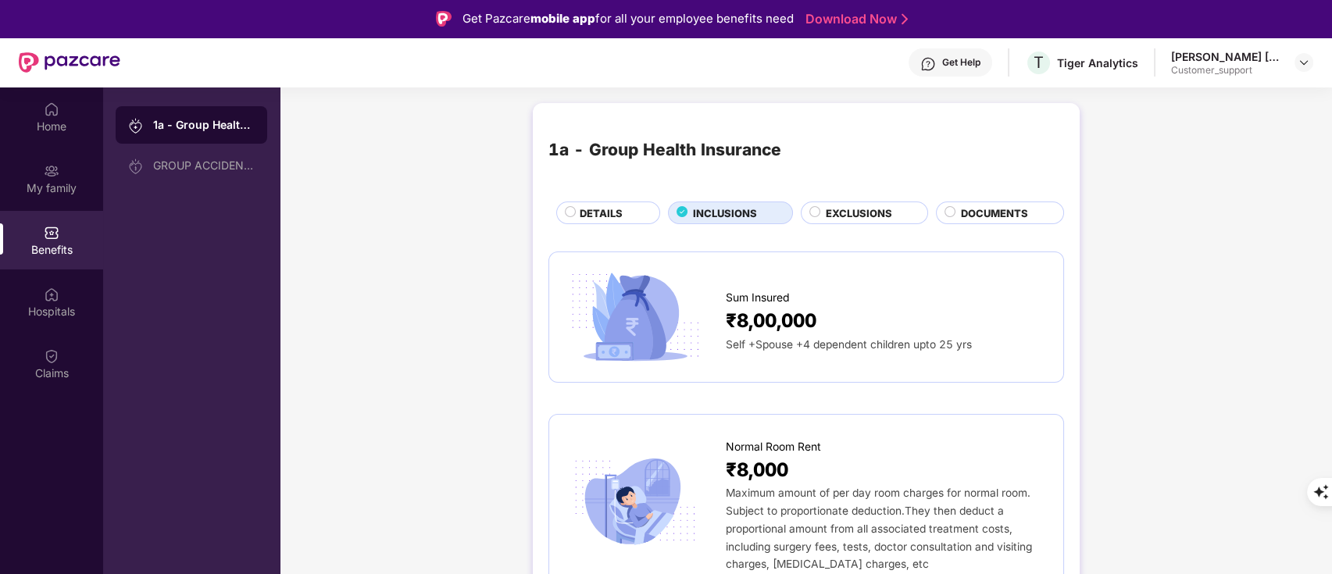
click at [847, 219] on span "EXCLUSIONS" at bounding box center [858, 213] width 66 height 16
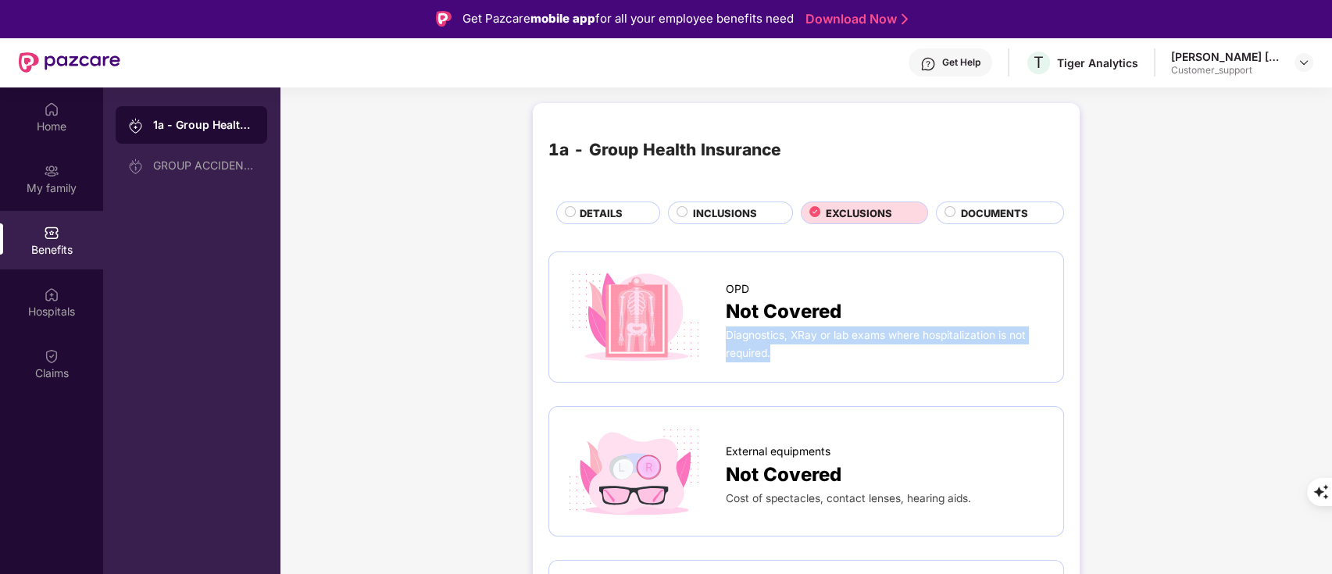
drag, startPoint x: 724, startPoint y: 334, endPoint x: 777, endPoint y: 355, distance: 57.1
click at [777, 355] on div "Diagnostics, XRay or lab exams where hospitalization is not required." at bounding box center [887, 343] width 322 height 35
copy span "Diagnostics, XRay or lab exams where hospitalization is not required."
click at [725, 220] on span "INCLUSIONS" at bounding box center [725, 213] width 64 height 16
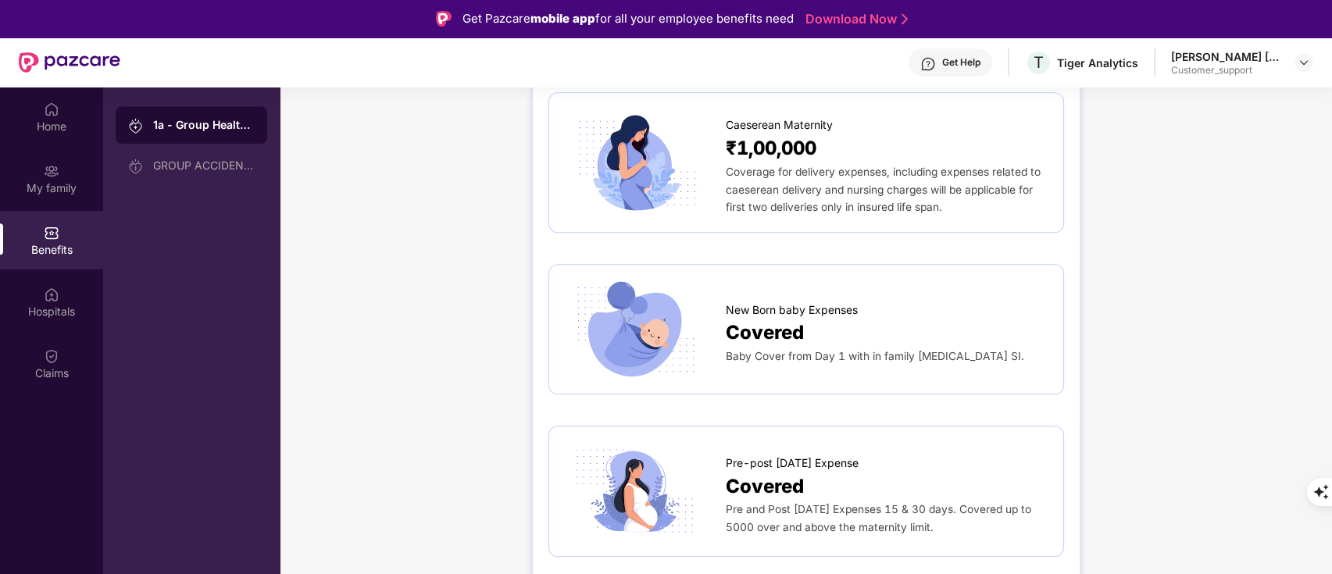
scroll to position [2163, 0]
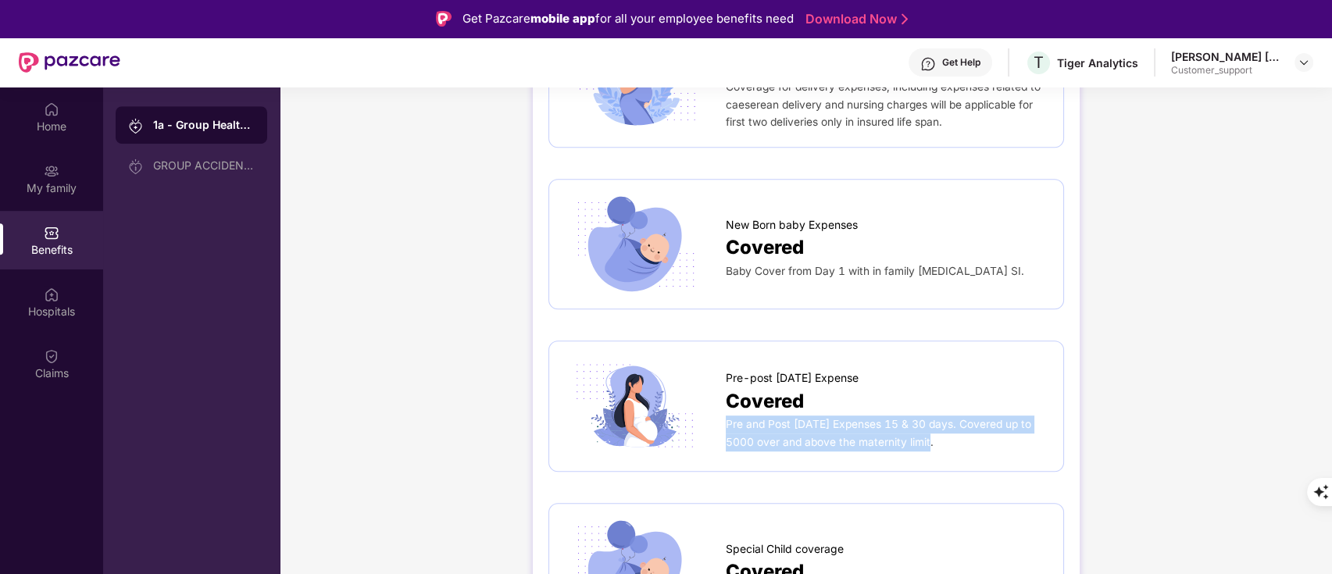
drag, startPoint x: 727, startPoint y: 392, endPoint x: 933, endPoint y: 416, distance: 207.6
click at [933, 416] on div "Pre and Post [DATE] Expenses 15 & 30 days. Covered up to 5000 over and above th…" at bounding box center [887, 432] width 322 height 35
copy span "Pre and Post [DATE] Expenses 15 & 30 days. Covered up to 5000 over and above th…"
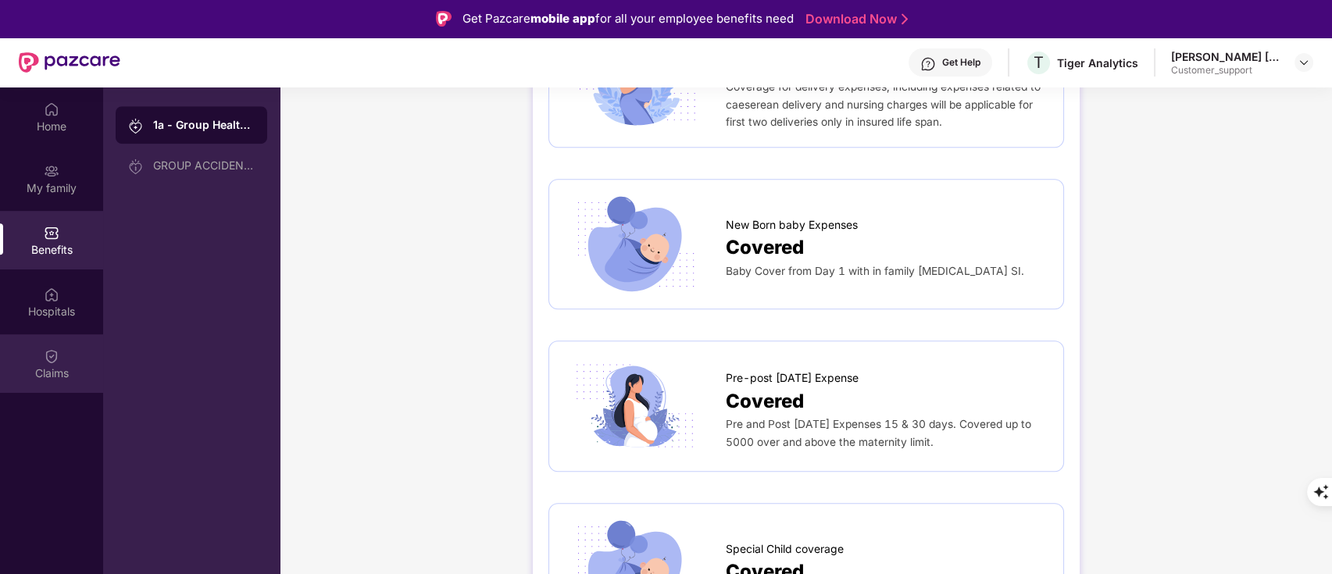
click at [33, 370] on div "Claims" at bounding box center [51, 373] width 103 height 16
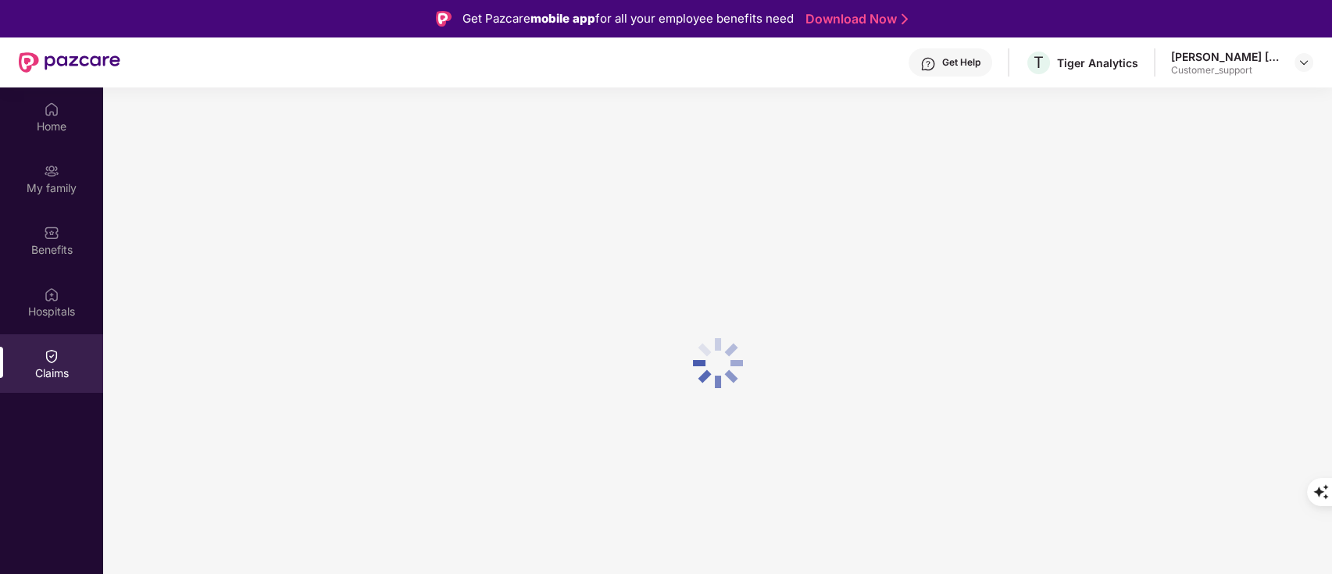
scroll to position [0, 0]
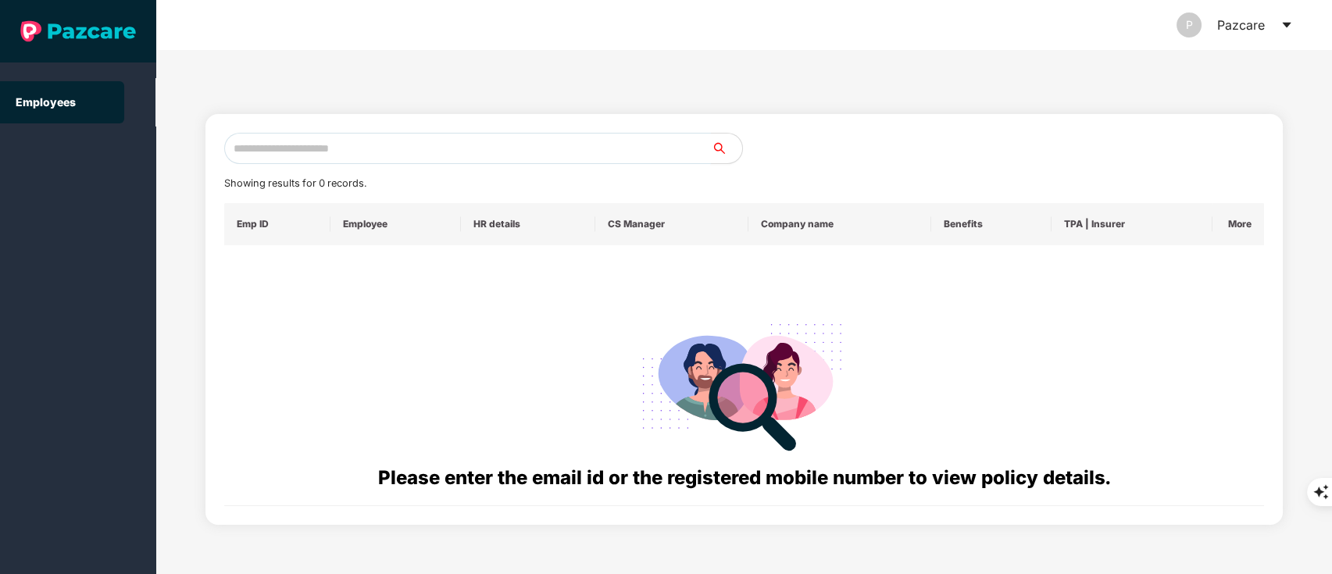
click at [384, 152] on input "text" at bounding box center [467, 148] width 487 height 31
paste input "**********"
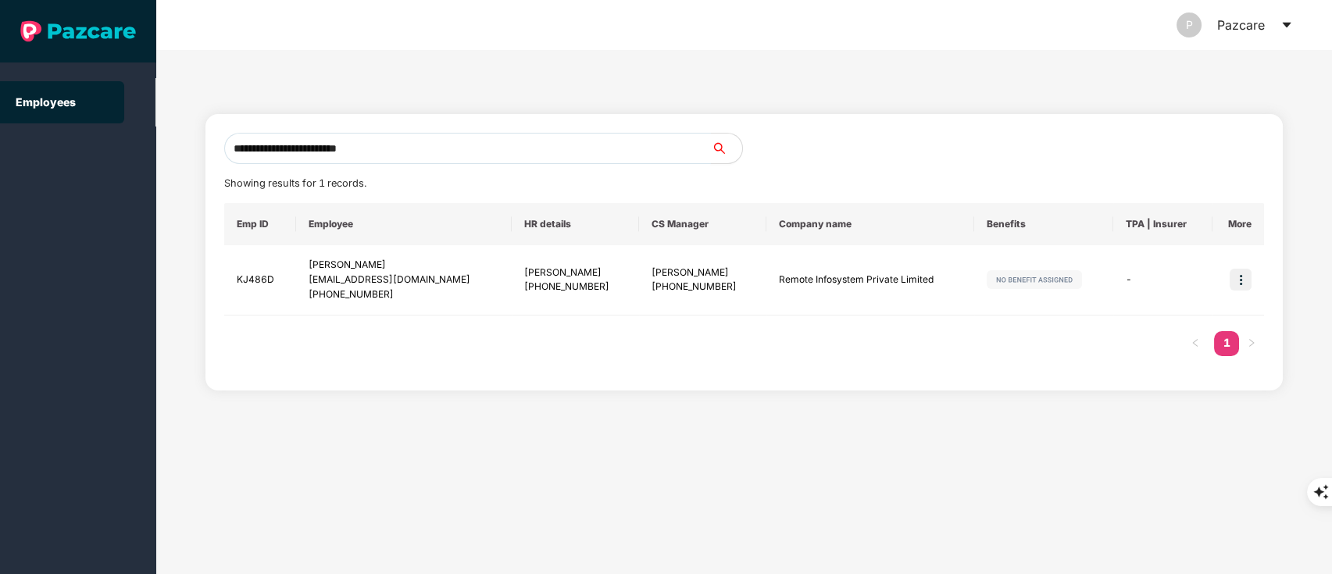
type input "**********"
